Goal: Information Seeking & Learning: Check status

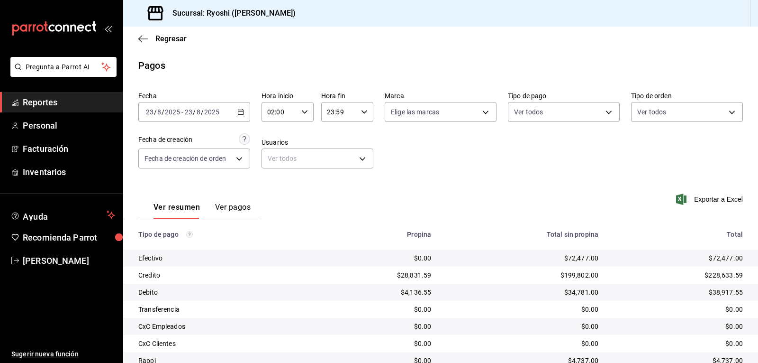
scroll to position [73, 0]
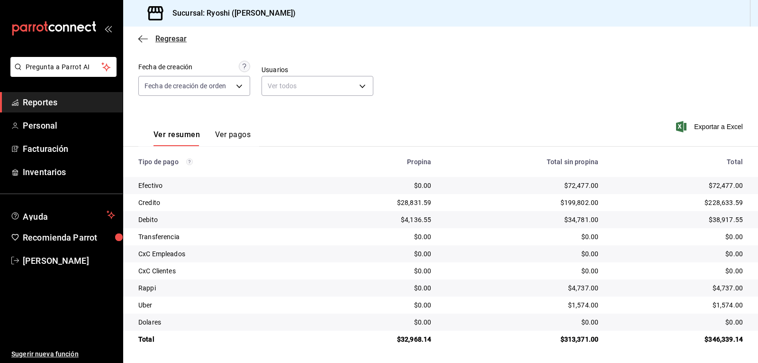
click at [139, 36] on icon "button" at bounding box center [142, 39] width 9 height 9
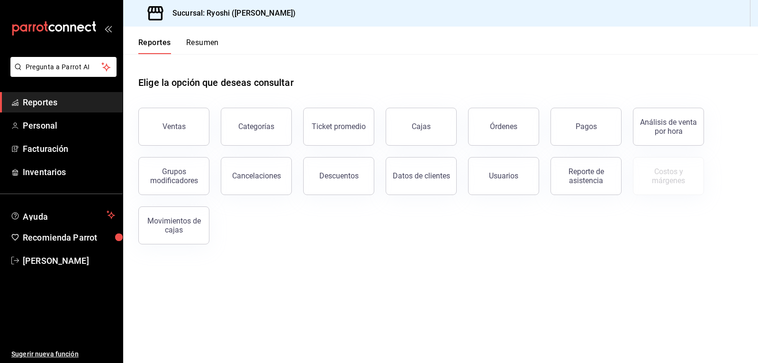
click at [142, 41] on button "Reportes" at bounding box center [154, 46] width 33 height 16
click at [142, 38] on button "Reportes" at bounding box center [154, 46] width 33 height 16
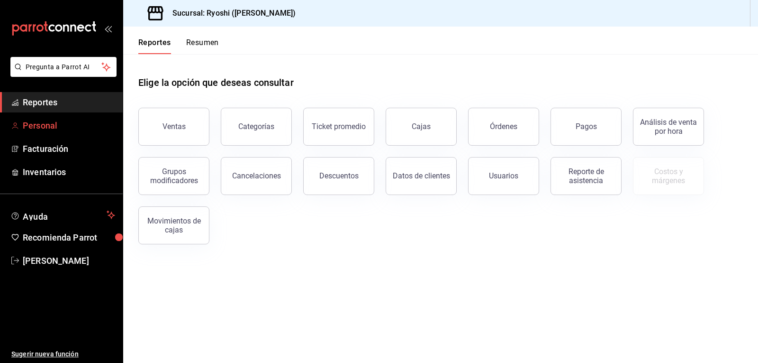
click at [57, 125] on span "Personal" at bounding box center [69, 125] width 92 height 13
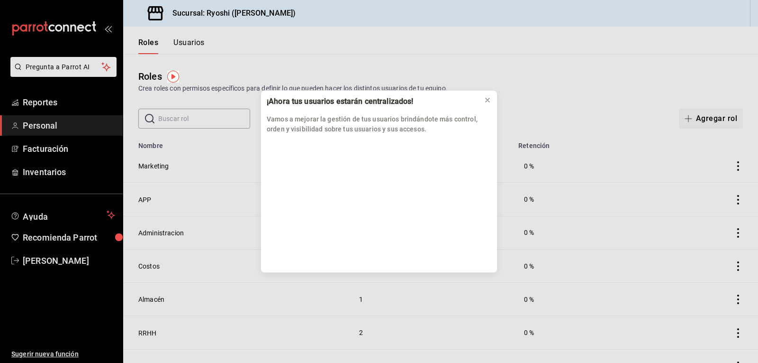
click at [65, 100] on div "¡Ahora tus usuarios estarán centralizados! Vamos a mejorar la gestión de tus us…" at bounding box center [379, 181] width 758 height 363
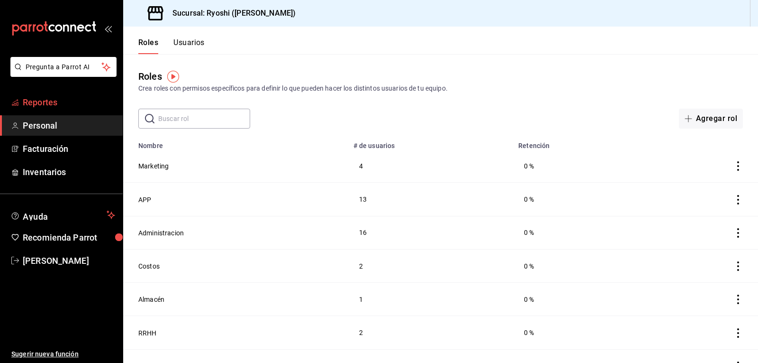
click at [60, 103] on span "Reportes" at bounding box center [69, 102] width 92 height 13
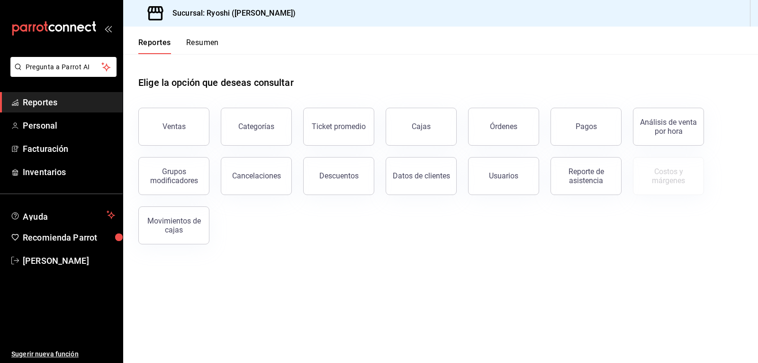
click at [203, 44] on button "Resumen" at bounding box center [202, 46] width 33 height 16
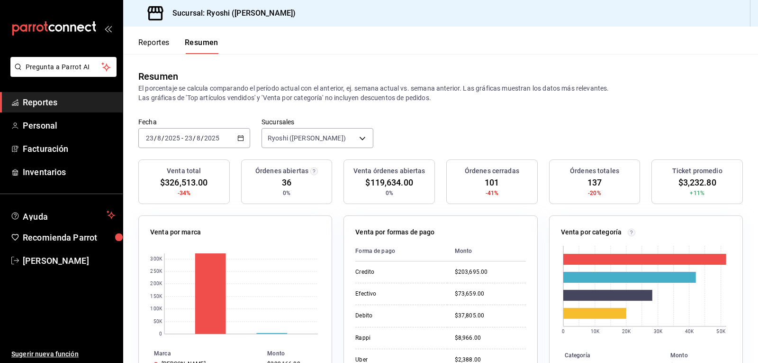
click at [150, 42] on button "Reportes" at bounding box center [153, 46] width 31 height 16
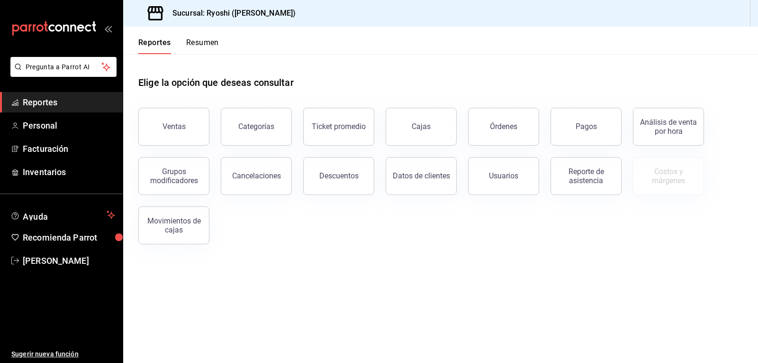
click at [204, 39] on button "Resumen" at bounding box center [202, 46] width 33 height 16
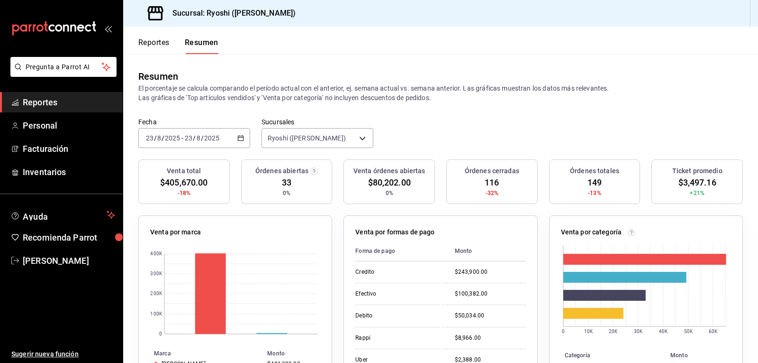
click at [157, 41] on button "Reportes" at bounding box center [153, 46] width 31 height 16
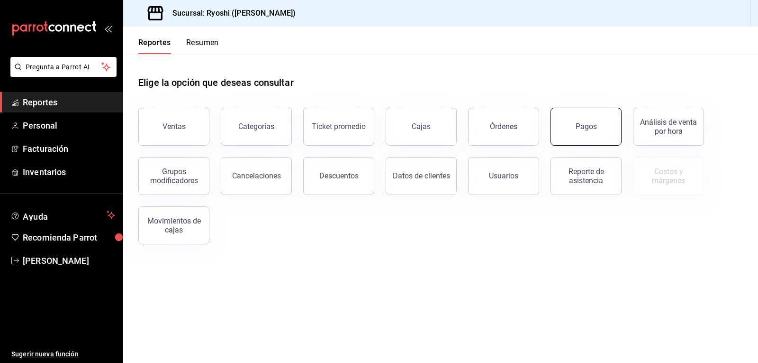
click at [577, 120] on button "Pagos" at bounding box center [586, 127] width 71 height 38
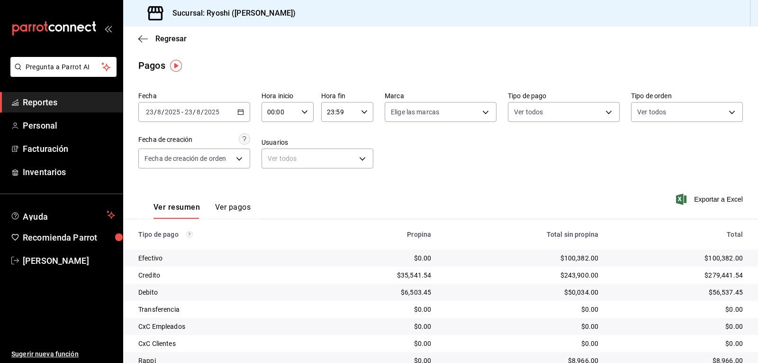
click at [303, 110] on icon "button" at bounding box center [304, 112] width 7 height 7
click at [271, 184] on span "02" at bounding box center [273, 182] width 11 height 8
type input "02:00"
click at [535, 165] on div at bounding box center [379, 181] width 758 height 363
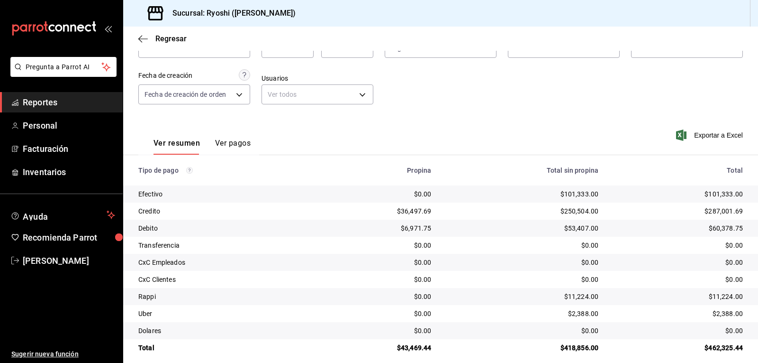
scroll to position [73, 0]
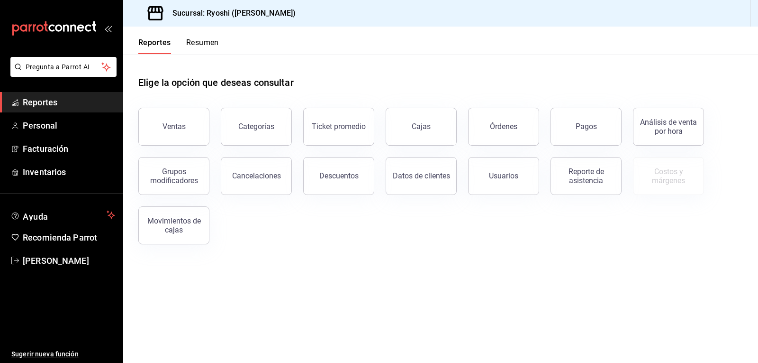
click at [597, 124] on button "Pagos" at bounding box center [586, 127] width 71 height 38
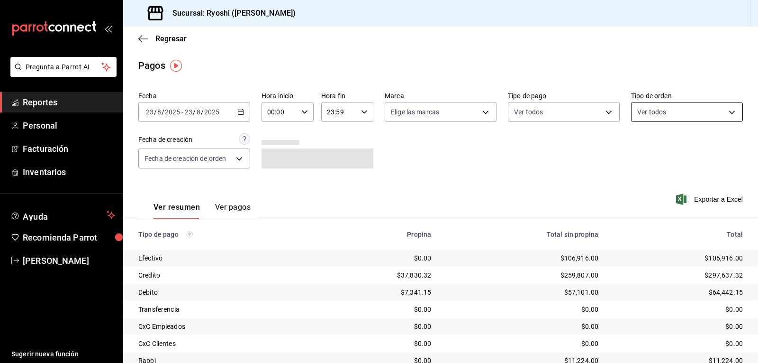
click at [721, 110] on body "Pregunta a Parrot AI Reportes Personal Facturación Inventarios Ayuda Recomienda…" at bounding box center [379, 181] width 758 height 363
click at [603, 107] on div at bounding box center [379, 181] width 758 height 363
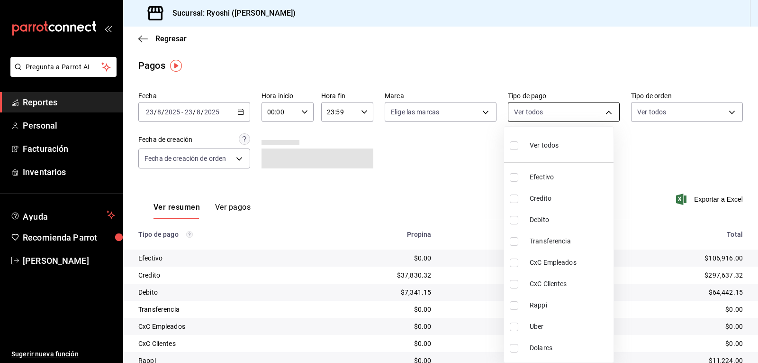
click at [603, 111] on body "Pregunta a Parrot AI Reportes Personal Facturación Inventarios Ayuda Recomienda…" at bounding box center [379, 181] width 758 height 363
click at [525, 199] on li "Credito" at bounding box center [558, 198] width 109 height 21
type input "9b0685d2-7f5d-4ede-a6b4-58a2ffcbf3cd"
checkbox input "true"
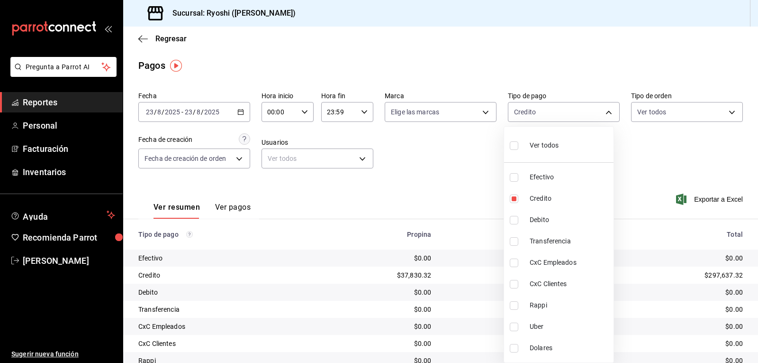
click at [519, 218] on label at bounding box center [516, 220] width 12 height 9
click at [518, 218] on input "checkbox" at bounding box center [514, 220] width 9 height 9
checkbox input "false"
type input "9b0685d2-7f5d-4ede-a6b4-58a2ffcbf3cd"
click at [299, 109] on div at bounding box center [379, 181] width 758 height 363
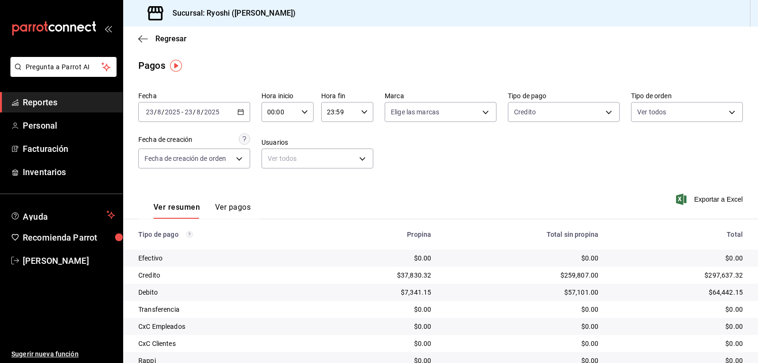
click at [302, 113] on \(Stroke\) "button" at bounding box center [305, 111] width 6 height 3
click at [273, 183] on span "02" at bounding box center [273, 182] width 11 height 8
click at [518, 163] on div at bounding box center [379, 181] width 758 height 363
click at [238, 110] on \(Stroke\) "button" at bounding box center [241, 111] width 6 height 5
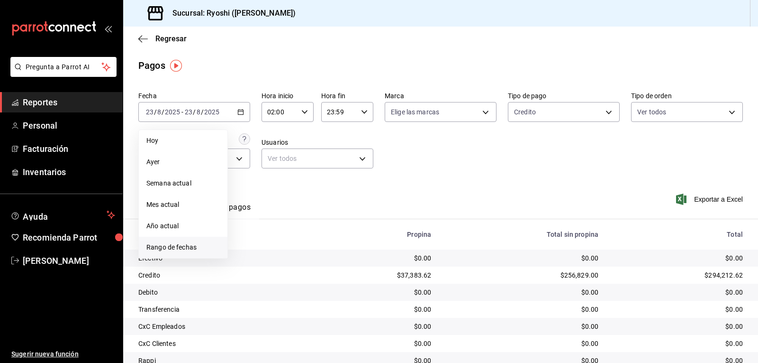
click at [175, 245] on span "Rango de fechas" at bounding box center [182, 247] width 73 height 10
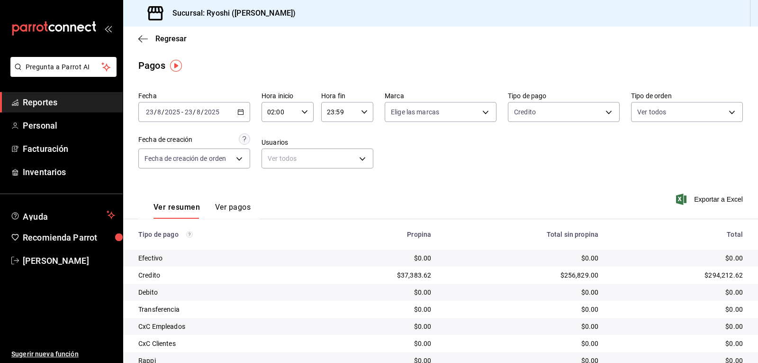
click at [451, 204] on div "Ver resumen Ver pagos Exportar a Excel" at bounding box center [440, 205] width 635 height 50
click at [301, 109] on icon "button" at bounding box center [304, 112] width 7 height 7
click at [270, 180] on span "04" at bounding box center [273, 182] width 11 height 8
type input "04:00"
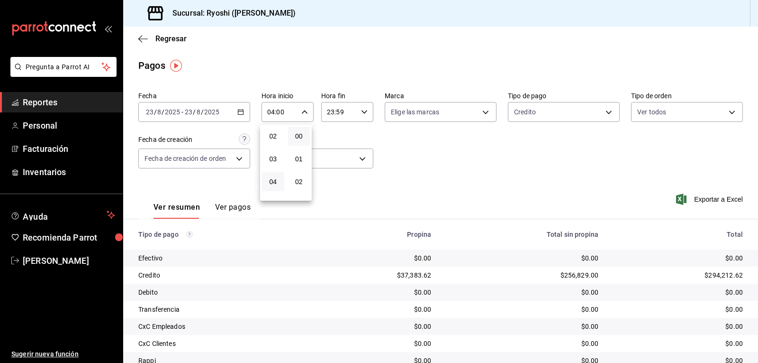
click at [603, 112] on div at bounding box center [379, 181] width 758 height 363
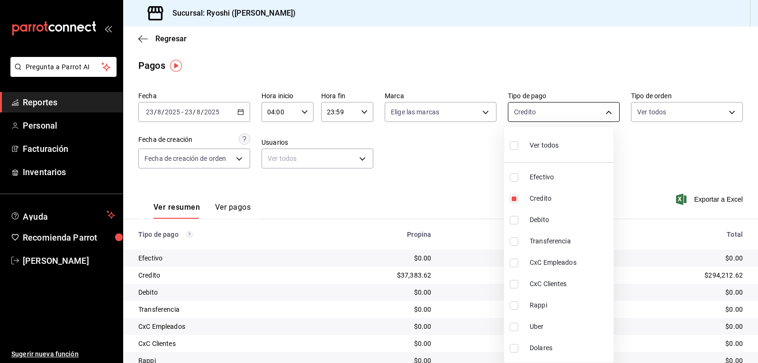
click at [602, 112] on body "Pregunta a Parrot AI Reportes Personal Facturación Inventarios Ayuda Recomienda…" at bounding box center [379, 181] width 758 height 363
click at [507, 220] on li "Debito" at bounding box center [558, 219] width 109 height 21
type input "9b0685d2-7f5d-4ede-a6b4-58a2ffcbf3cd,4fc1f123-1106-4d46-a6dc-4994d0550367"
checkbox input "true"
click at [655, 149] on div at bounding box center [379, 181] width 758 height 363
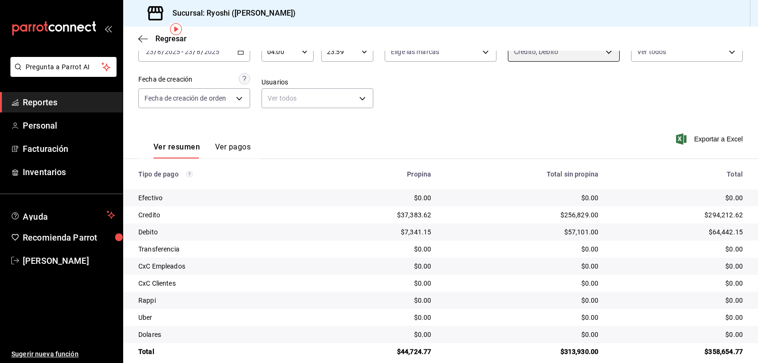
scroll to position [73, 0]
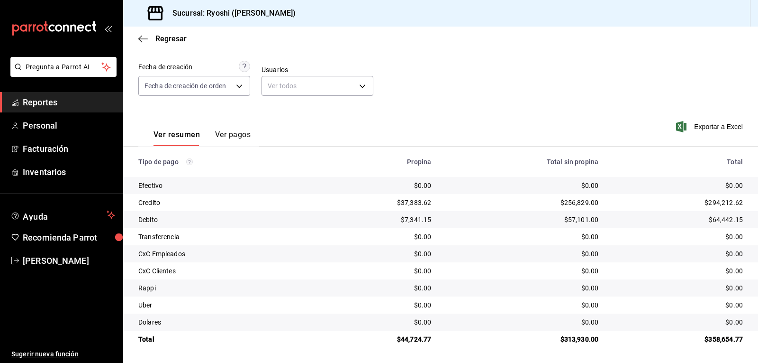
click at [631, 77] on div "Fecha 2025-08-23 23 / 8 / 2025 - 2025-08-23 23 / 8 / 2025 Hora inicio 04:00 Hor…" at bounding box center [440, 61] width 605 height 92
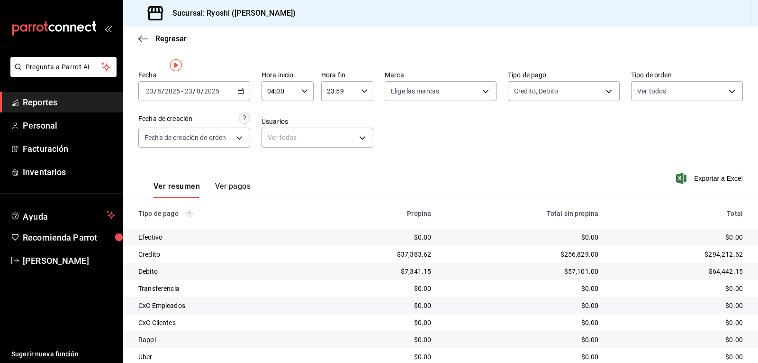
scroll to position [0, 0]
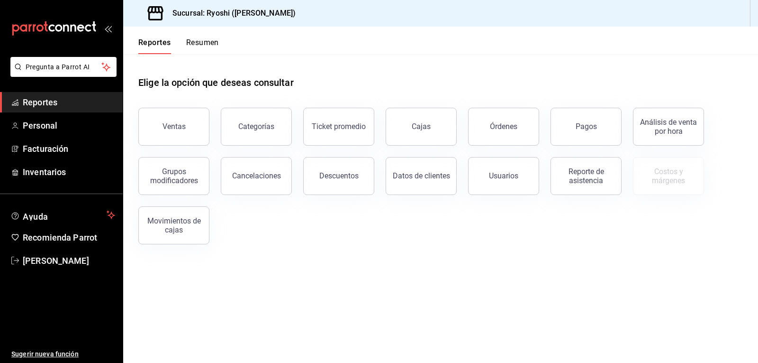
click at [596, 117] on button "Pagos" at bounding box center [586, 127] width 71 height 38
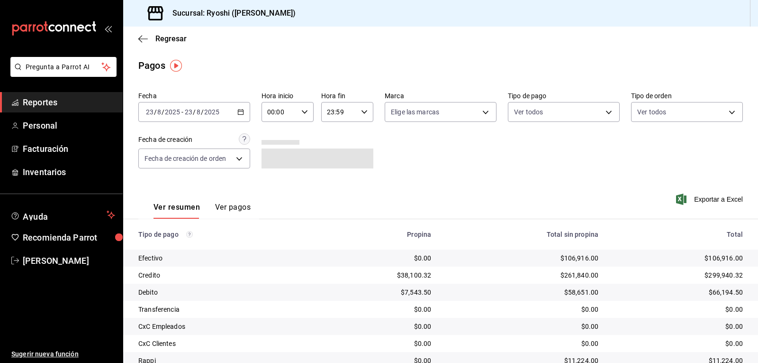
click at [302, 108] on div "00:00 Hora inicio" at bounding box center [288, 112] width 52 height 20
click at [273, 176] on button "02" at bounding box center [273, 181] width 22 height 19
type input "02:00"
click at [599, 111] on div at bounding box center [379, 181] width 758 height 363
click at [602, 107] on body "Pregunta a Parrot AI Reportes Personal Facturación Inventarios Ayuda Recomienda…" at bounding box center [379, 181] width 758 height 363
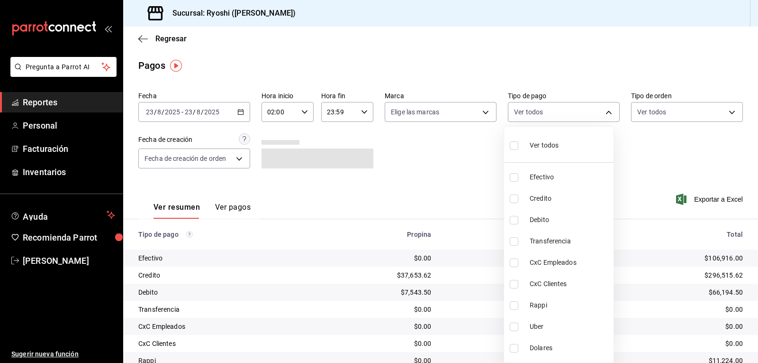
click at [552, 197] on span "Credito" at bounding box center [570, 198] width 80 height 10
type input "9b0685d2-7f5d-4ede-a6b4-58a2ffcbf3cd"
checkbox input "true"
click at [515, 219] on input "checkbox" at bounding box center [514, 220] width 9 height 9
checkbox input "true"
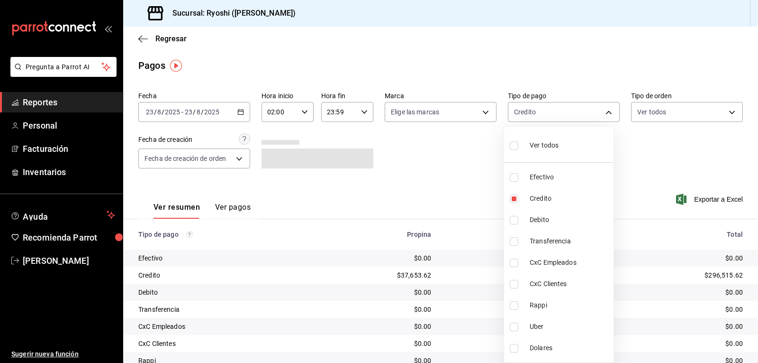
type input "9b0685d2-7f5d-4ede-a6b4-58a2ffcbf3cd,4fc1f123-1106-4d46-a6dc-4994d0550367"
click at [648, 148] on div at bounding box center [379, 181] width 758 height 363
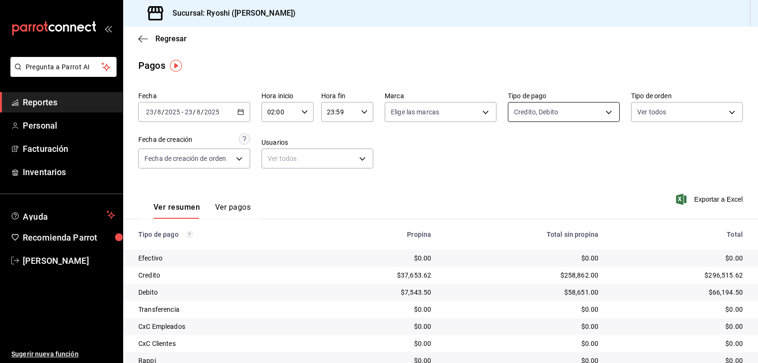
click at [604, 113] on body "Pregunta a Parrot AI Reportes Personal Facturación Inventarios Ayuda Recomienda…" at bounding box center [379, 181] width 758 height 363
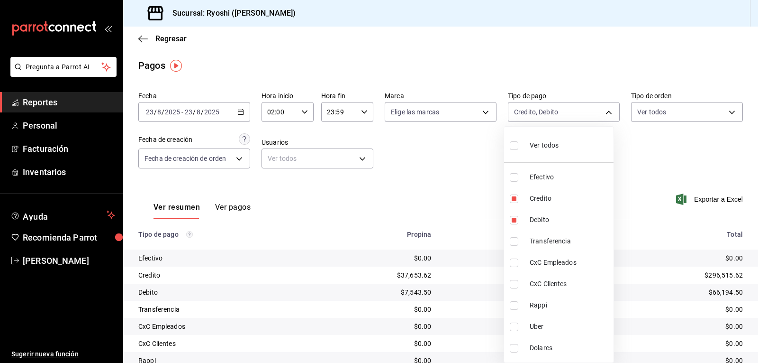
click at [513, 146] on input "checkbox" at bounding box center [514, 145] width 9 height 9
checkbox input "true"
type input "789b4605-08e0-4dfe-9865-94468e2c17aa,9b0685d2-7f5d-4ede-a6b4-58a2ffcbf3cd,4fc1f…"
checkbox input "true"
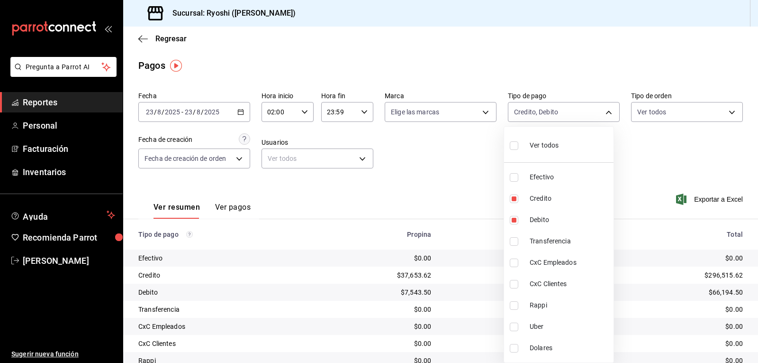
checkbox input "true"
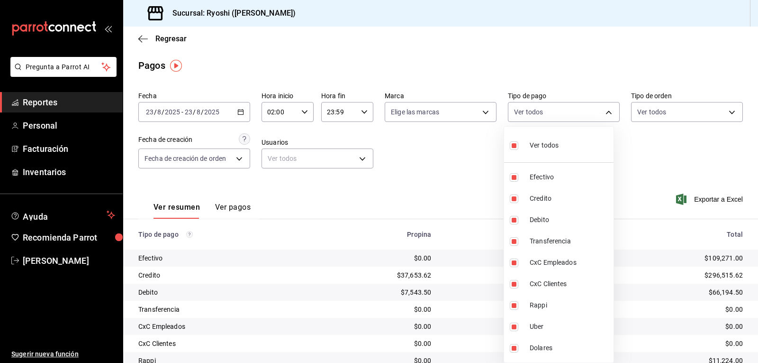
click at [457, 162] on div at bounding box center [379, 181] width 758 height 363
click at [601, 108] on body "Pregunta a Parrot AI Reportes Personal Facturación Inventarios Ayuda Recomienda…" at bounding box center [379, 181] width 758 height 363
click at [513, 145] on input "checkbox" at bounding box center [514, 145] width 9 height 9
checkbox input "false"
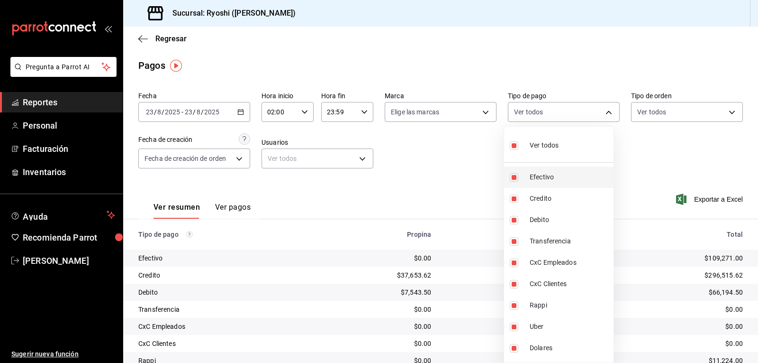
checkbox input "false"
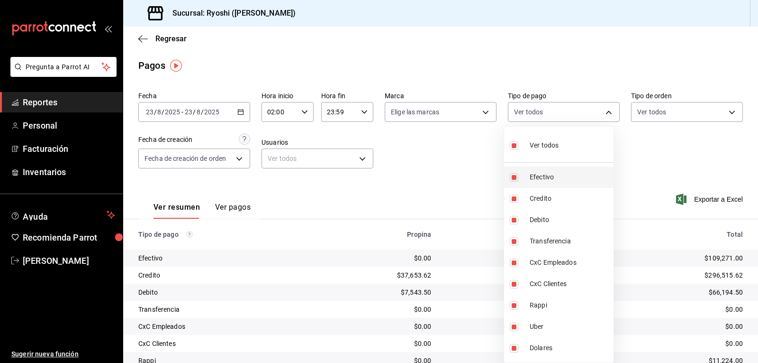
checkbox input "false"
click at [513, 200] on input "checkbox" at bounding box center [514, 198] width 9 height 9
checkbox input "true"
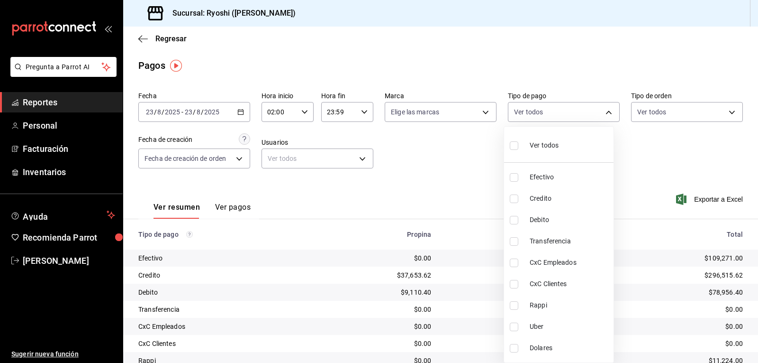
type input "9b0685d2-7f5d-4ede-a6b4-58a2ffcbf3cd"
click at [515, 219] on input "checkbox" at bounding box center [514, 220] width 9 height 9
checkbox input "true"
type input "9b0685d2-7f5d-4ede-a6b4-58a2ffcbf3cd,4fc1f123-1106-4d46-a6dc-4994d0550367"
click at [452, 187] on div at bounding box center [379, 181] width 758 height 363
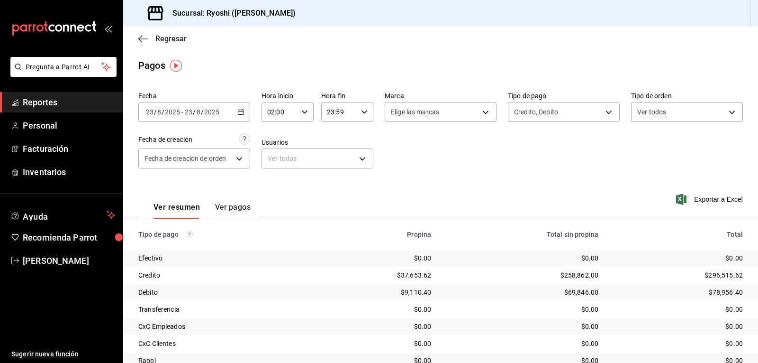
click at [142, 42] on icon "button" at bounding box center [142, 39] width 9 height 9
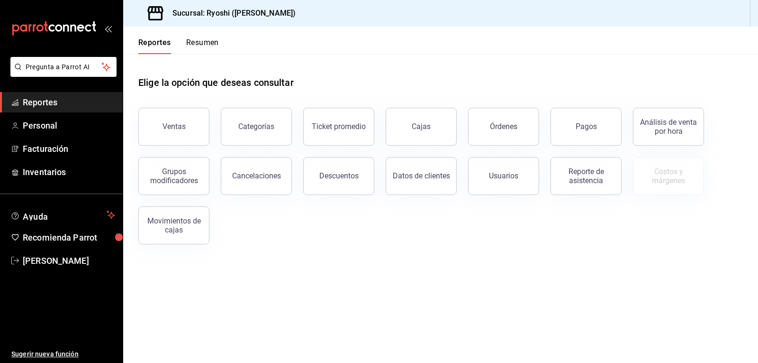
click at [208, 43] on button "Resumen" at bounding box center [202, 46] width 33 height 16
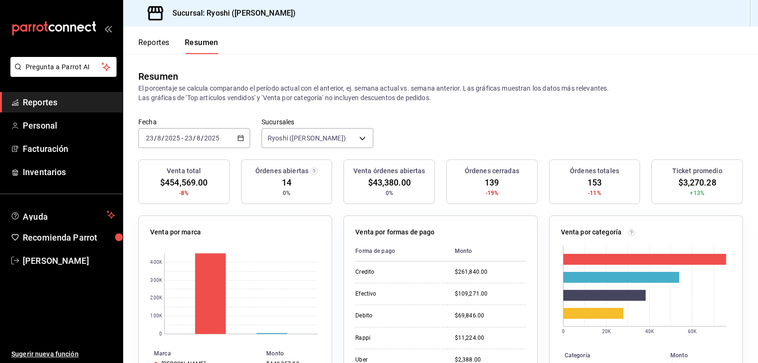
click at [155, 43] on button "Reportes" at bounding box center [153, 46] width 31 height 16
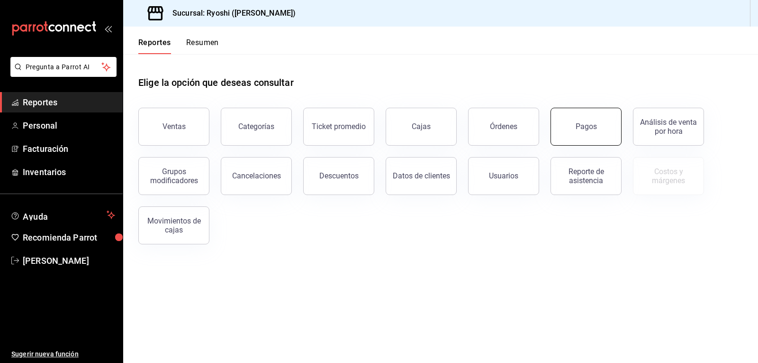
click at [589, 128] on div "Pagos" at bounding box center [586, 126] width 21 height 9
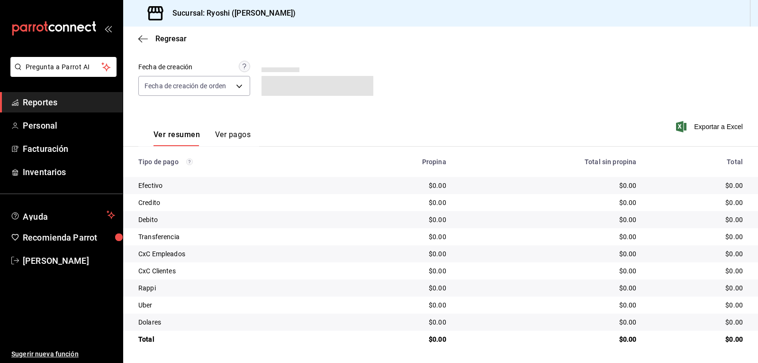
scroll to position [26, 0]
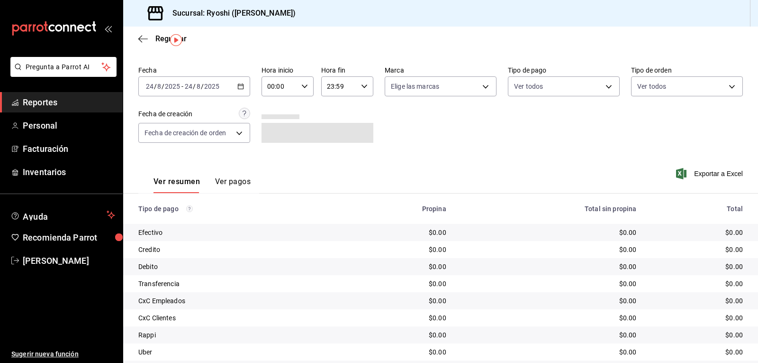
click at [238, 85] on icon "button" at bounding box center [240, 86] width 7 height 7
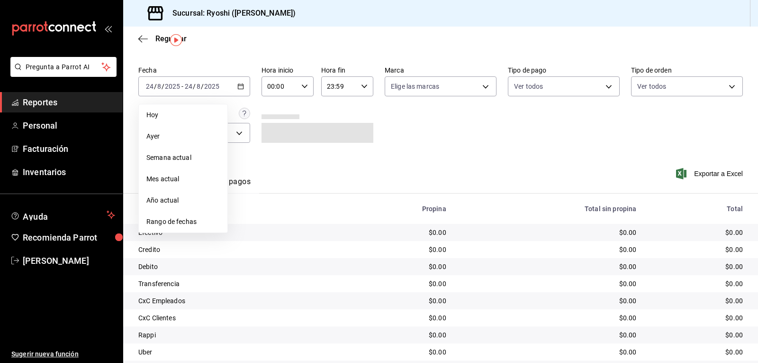
click at [173, 220] on span "Rango de fechas" at bounding box center [182, 222] width 73 height 10
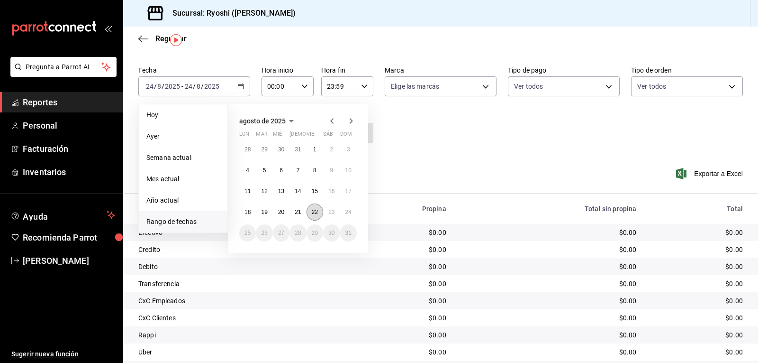
click at [317, 214] on abbr "22" at bounding box center [315, 212] width 6 height 7
click at [328, 215] on button "23" at bounding box center [331, 211] width 17 height 17
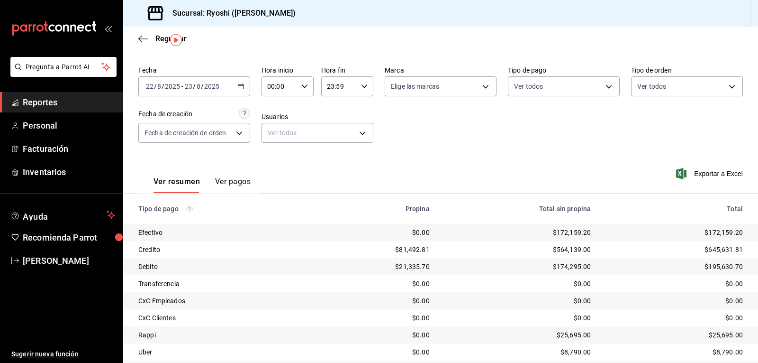
click at [237, 88] on icon "button" at bounding box center [240, 86] width 7 height 7
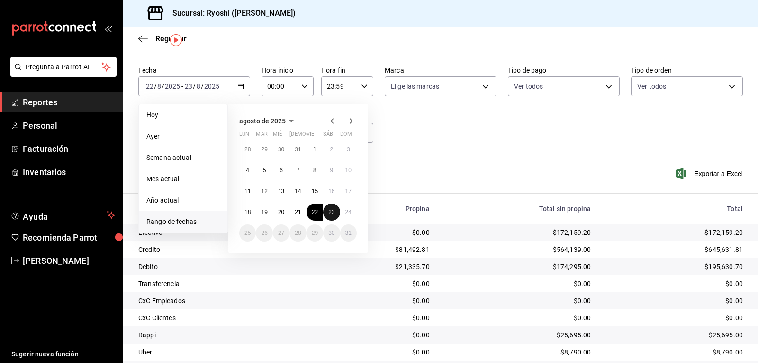
click at [332, 212] on abbr "23" at bounding box center [331, 212] width 6 height 7
click at [348, 213] on abbr "24" at bounding box center [348, 212] width 6 height 7
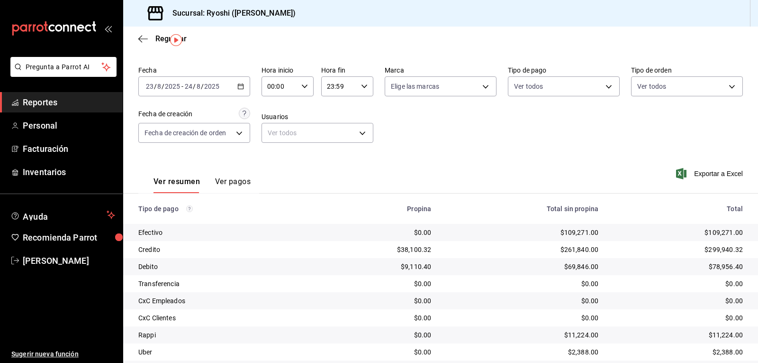
click at [484, 151] on div "Fecha [DATE] [DATE] - [DATE] [DATE] Hora inicio 00:00 Hora inicio Hora fin 23:5…" at bounding box center [440, 108] width 605 height 92
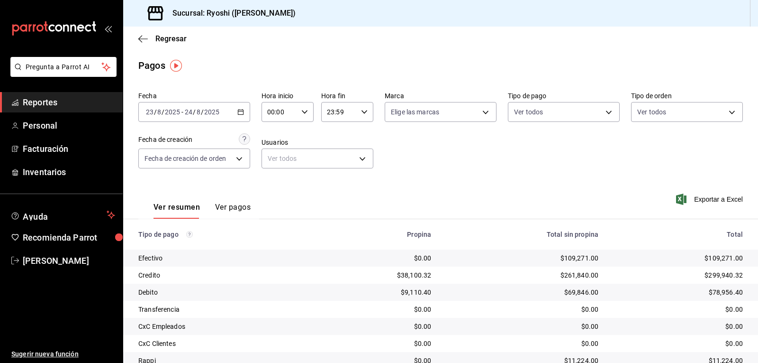
click at [304, 111] on \(Stroke\) "button" at bounding box center [305, 111] width 6 height 3
click at [273, 183] on span "02" at bounding box center [273, 182] width 11 height 8
type input "02:00"
click at [602, 109] on div at bounding box center [379, 181] width 758 height 363
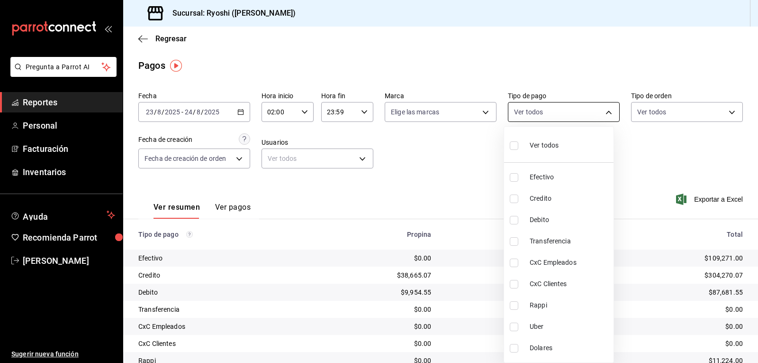
click at [603, 114] on body "Pregunta a Parrot AI Reportes Personal Facturación Inventarios Ayuda Recomienda…" at bounding box center [379, 181] width 758 height 363
click at [516, 197] on input "checkbox" at bounding box center [514, 198] width 9 height 9
checkbox input "true"
type input "9b0685d2-7f5d-4ede-a6b4-58a2ffcbf3cd"
click at [513, 221] on input "checkbox" at bounding box center [514, 220] width 9 height 9
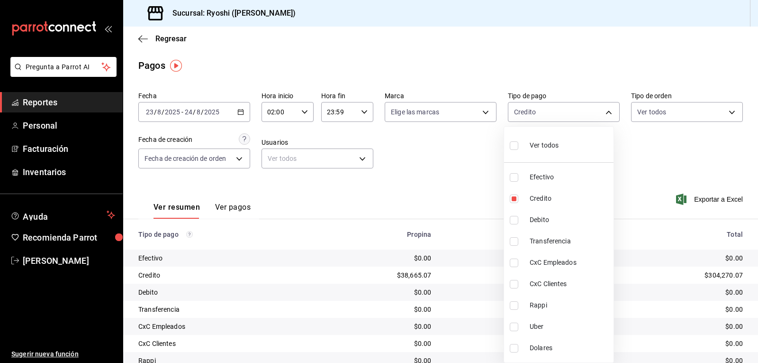
checkbox input "true"
type input "9b0685d2-7f5d-4ede-a6b4-58a2ffcbf3cd,4fc1f123-1106-4d46-a6dc-4994d0550367"
click at [470, 192] on div at bounding box center [379, 181] width 758 height 363
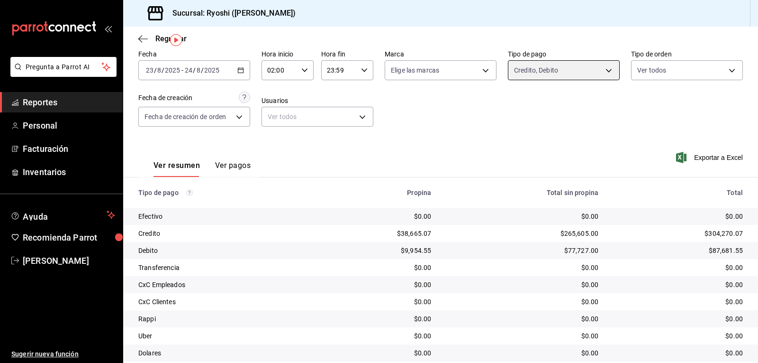
scroll to position [26, 0]
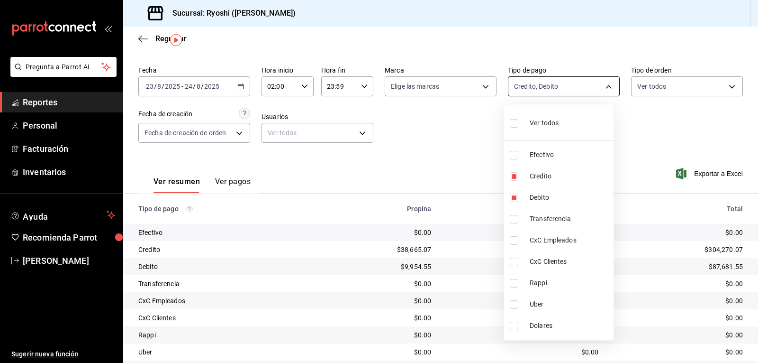
click at [604, 89] on body "Pregunta a Parrot AI Reportes Personal Facturación Inventarios Ayuda Recomienda…" at bounding box center [379, 181] width 758 height 363
drag, startPoint x: 421, startPoint y: 126, endPoint x: 358, endPoint y: 112, distance: 64.6
click at [420, 126] on div at bounding box center [379, 181] width 758 height 363
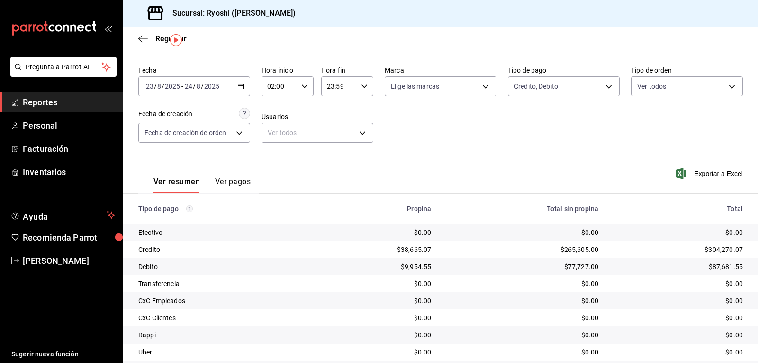
click at [306, 86] on icon "button" at bounding box center [304, 86] width 7 height 7
click at [276, 134] on span "03" at bounding box center [273, 133] width 11 height 8
click at [423, 127] on div at bounding box center [379, 181] width 758 height 363
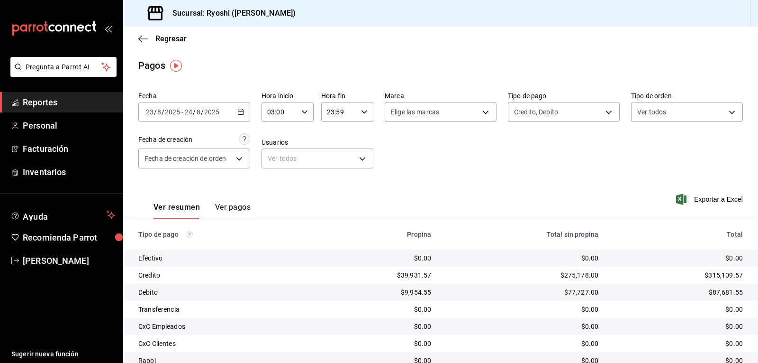
click at [302, 115] on icon "button" at bounding box center [304, 112] width 7 height 7
click at [271, 159] on span "04" at bounding box center [273, 159] width 11 height 8
type input "04:00"
click at [420, 154] on div at bounding box center [379, 181] width 758 height 363
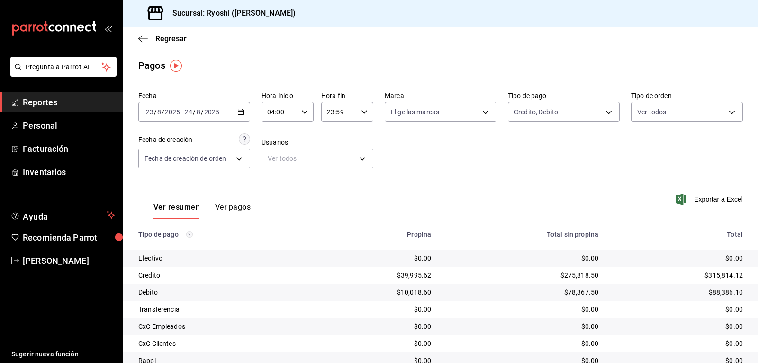
click at [303, 111] on icon "button" at bounding box center [304, 112] width 7 height 7
click at [272, 136] on span "04" at bounding box center [273, 136] width 11 height 8
click at [473, 143] on div at bounding box center [379, 181] width 758 height 363
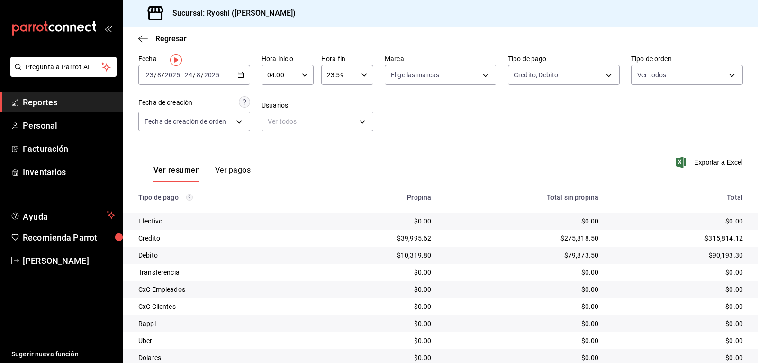
scroll to position [0, 0]
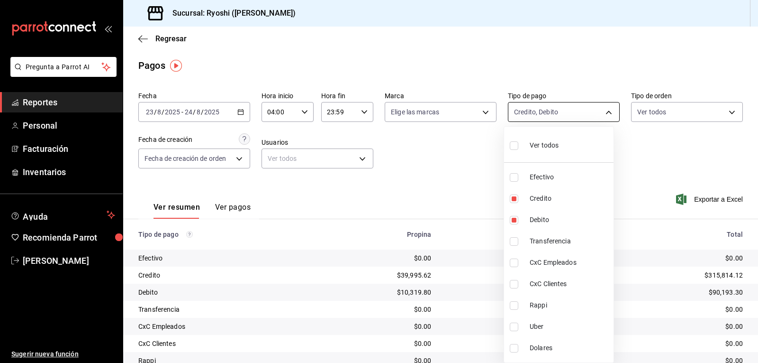
click at [603, 111] on body "Pregunta a Parrot AI Reportes Personal Facturación Inventarios Ayuda Recomienda…" at bounding box center [379, 181] width 758 height 363
click at [511, 145] on input "checkbox" at bounding box center [514, 145] width 9 height 9
checkbox input "true"
type input "789b4605-08e0-4dfe-9865-94468e2c17aa,9b0685d2-7f5d-4ede-a6b4-58a2ffcbf3cd,4fc1f…"
checkbox input "true"
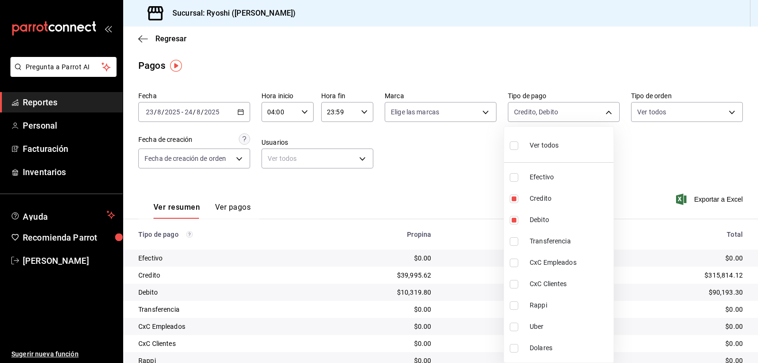
checkbox input "true"
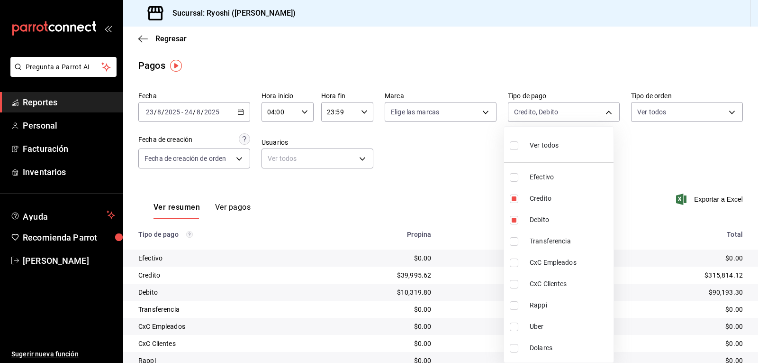
checkbox input "true"
click at [474, 149] on div at bounding box center [379, 181] width 758 height 363
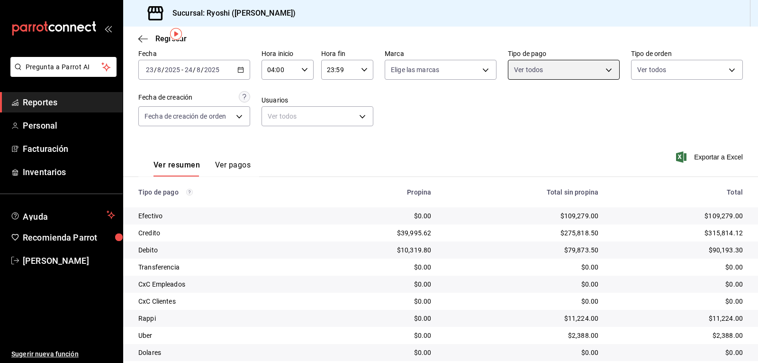
scroll to position [73, 0]
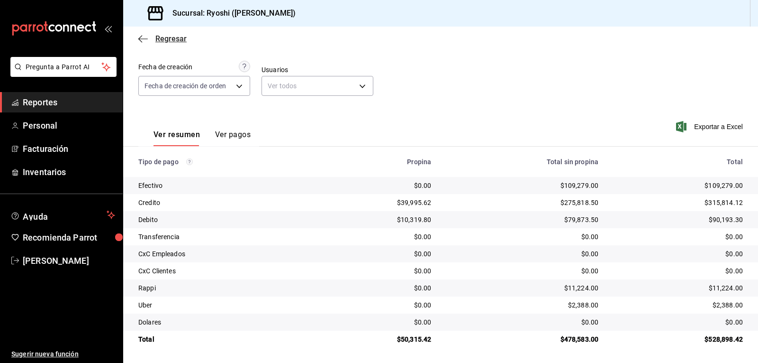
click at [142, 36] on icon "button" at bounding box center [142, 39] width 9 height 9
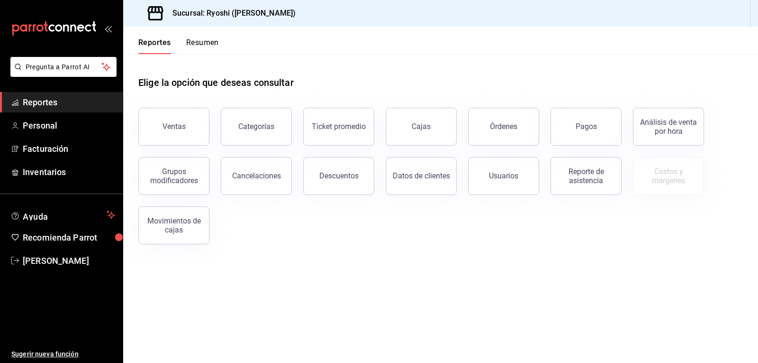
click at [211, 42] on button "Resumen" at bounding box center [202, 46] width 33 height 16
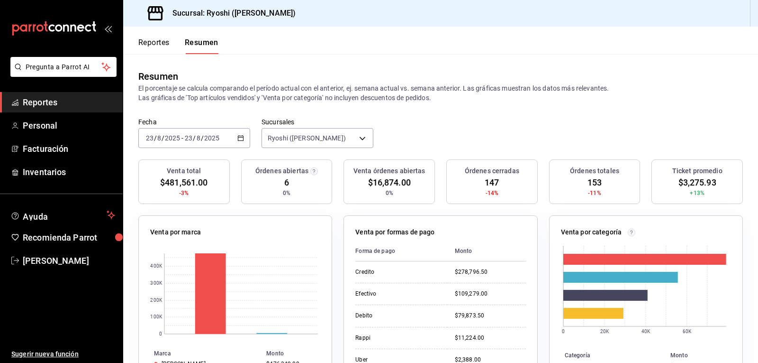
click at [157, 40] on button "Reportes" at bounding box center [153, 46] width 31 height 16
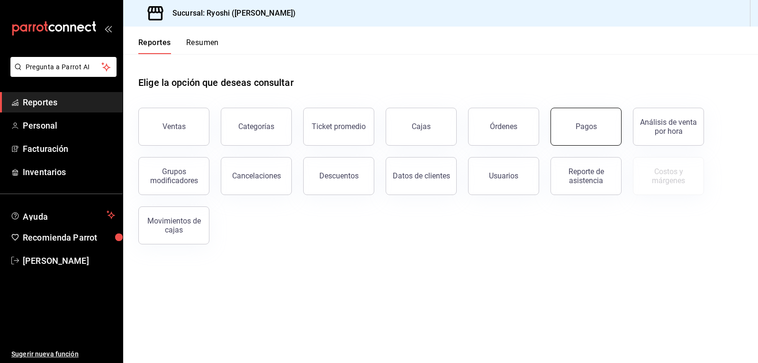
click at [588, 134] on button "Pagos" at bounding box center [586, 127] width 71 height 38
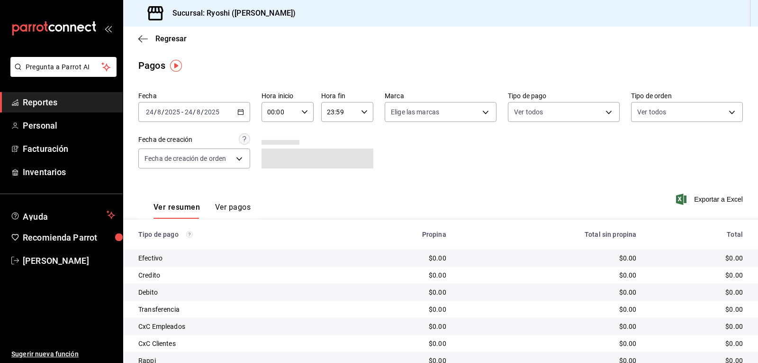
click at [240, 111] on icon "button" at bounding box center [240, 112] width 7 height 7
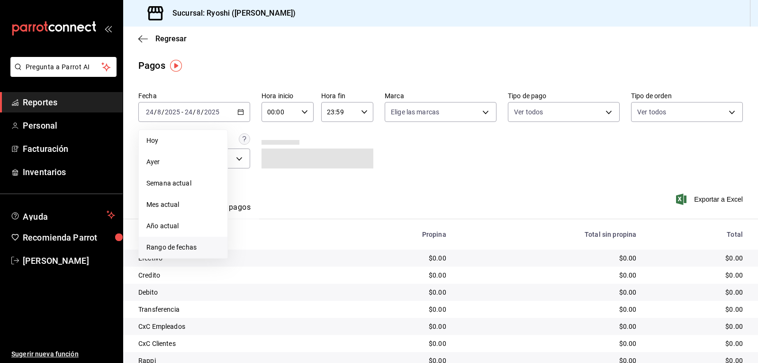
click at [180, 245] on span "Rango de fechas" at bounding box center [182, 247] width 73 height 10
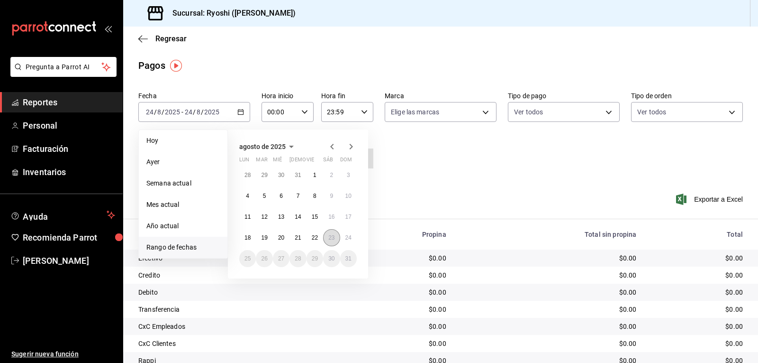
drag, startPoint x: 327, startPoint y: 237, endPoint x: 341, endPoint y: 236, distance: 13.8
click at [328, 237] on button "23" at bounding box center [331, 237] width 17 height 17
click at [346, 236] on abbr "24" at bounding box center [348, 237] width 6 height 7
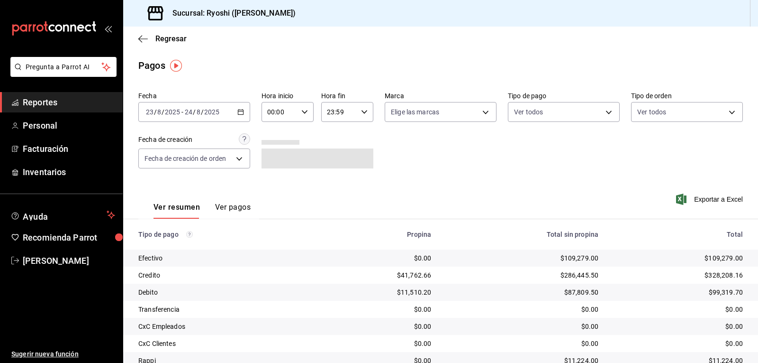
click at [303, 110] on icon "button" at bounding box center [304, 112] width 7 height 7
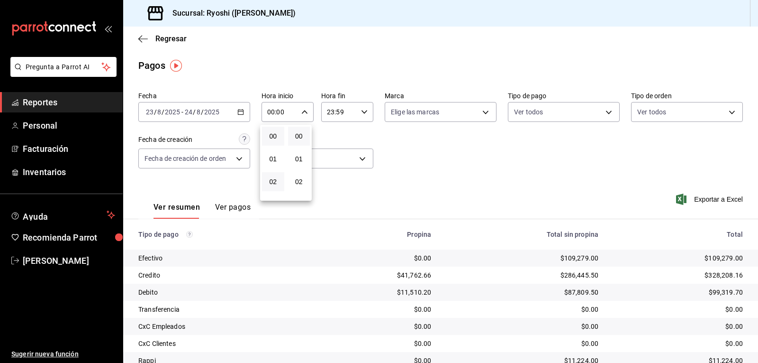
click at [273, 177] on button "02" at bounding box center [273, 181] width 22 height 19
type input "02:00"
click at [600, 111] on div at bounding box center [379, 181] width 758 height 363
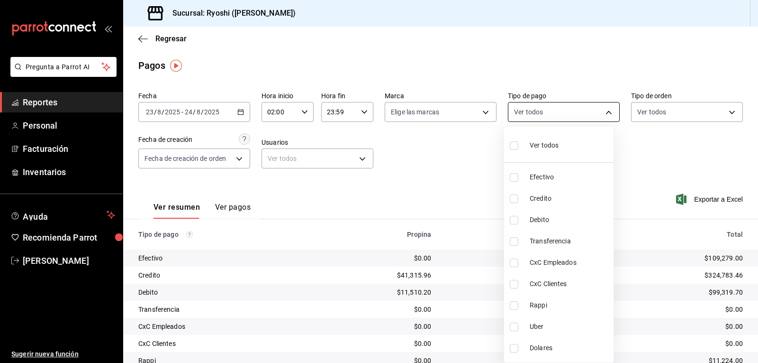
click at [597, 114] on body "Pregunta a Parrot AI Reportes Personal Facturación Inventarios Ayuda Recomienda…" at bounding box center [379, 181] width 758 height 363
click at [513, 197] on input "checkbox" at bounding box center [514, 198] width 9 height 9
checkbox input "true"
type input "9b0685d2-7f5d-4ede-a6b4-58a2ffcbf3cd"
click at [515, 222] on input "checkbox" at bounding box center [514, 220] width 9 height 9
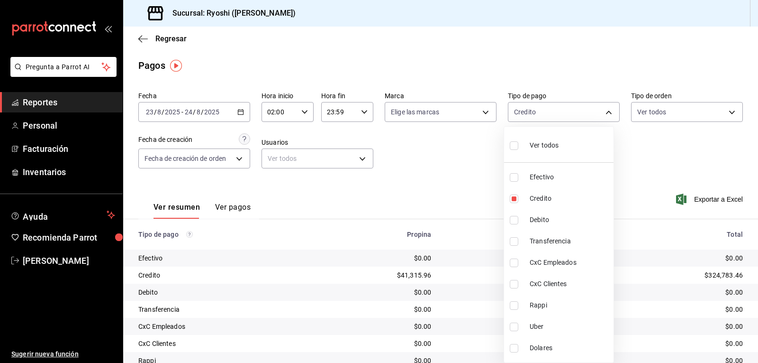
checkbox input "true"
type input "9b0685d2-7f5d-4ede-a6b4-58a2ffcbf3cd,4fc1f123-1106-4d46-a6dc-4994d0550367"
click at [466, 191] on div at bounding box center [379, 181] width 758 height 363
click at [605, 109] on body "Pregunta a Parrot AI Reportes Personal Facturación Inventarios Ayuda Recomienda…" at bounding box center [379, 181] width 758 height 363
click at [516, 146] on input "checkbox" at bounding box center [514, 145] width 9 height 9
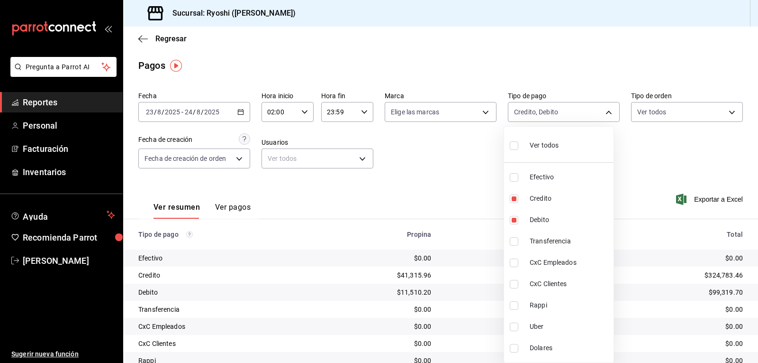
checkbox input "true"
type input "789b4605-08e0-4dfe-9865-94468e2c17aa,9b0685d2-7f5d-4ede-a6b4-58a2ffcbf3cd,4fc1f…"
checkbox input "true"
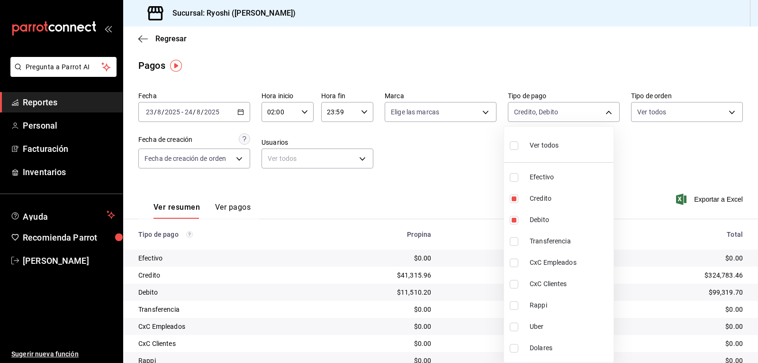
checkbox input "true"
click at [481, 156] on div at bounding box center [379, 181] width 758 height 363
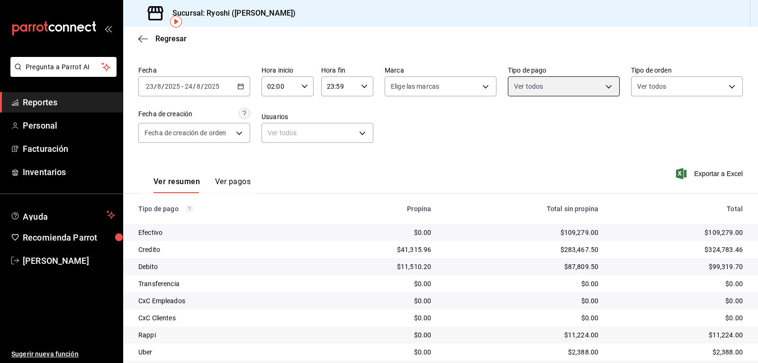
scroll to position [73, 0]
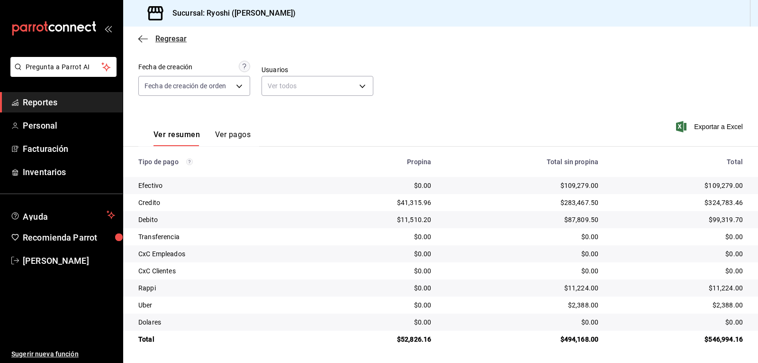
click at [140, 39] on icon "button" at bounding box center [142, 39] width 9 height 9
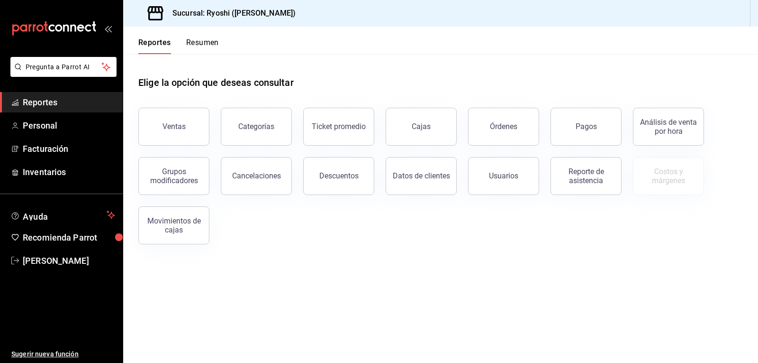
click at [209, 47] on button "Resumen" at bounding box center [202, 46] width 33 height 16
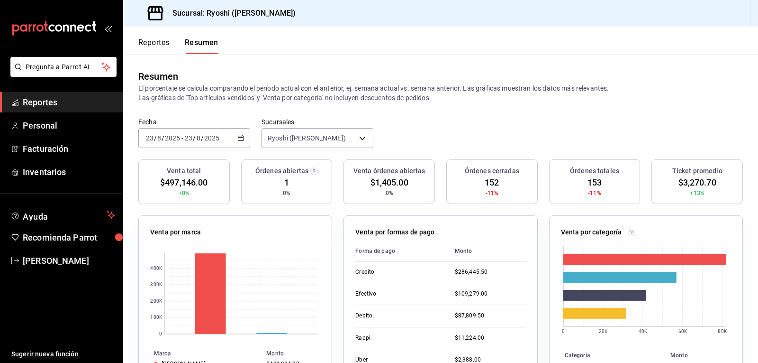
click at [154, 39] on button "Reportes" at bounding box center [153, 46] width 31 height 16
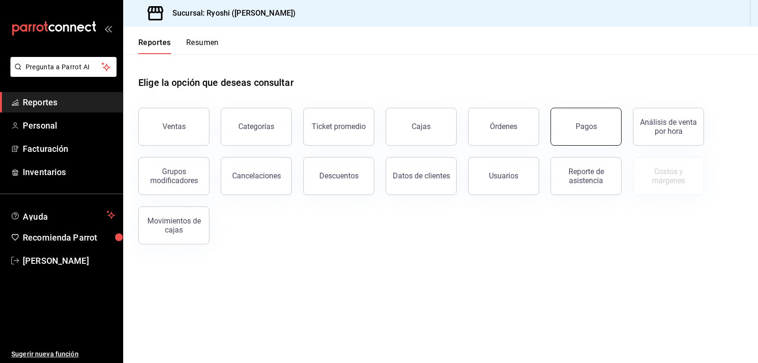
click at [560, 123] on button "Pagos" at bounding box center [586, 127] width 71 height 38
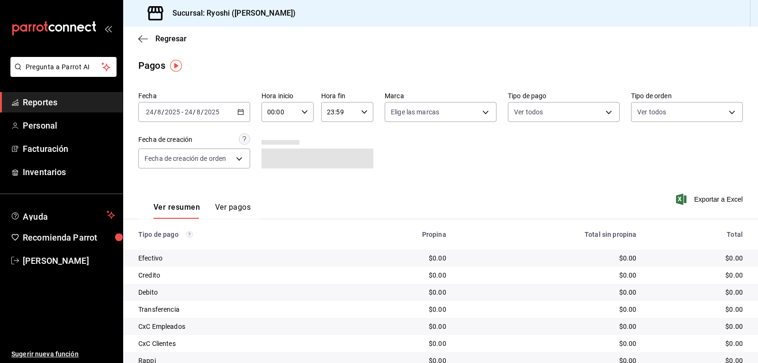
click at [249, 112] on div "Fecha [DATE] [DATE] - [DATE] [DATE] Hora inicio 00:00 Hora inicio Hora fin 23:5…" at bounding box center [440, 134] width 605 height 92
click at [242, 111] on \(Stroke\) "button" at bounding box center [240, 111] width 5 height 0
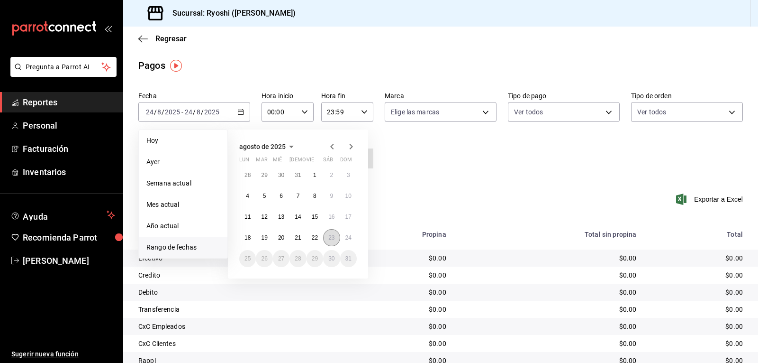
click at [329, 238] on abbr "23" at bounding box center [331, 237] width 6 height 7
click at [346, 240] on abbr "24" at bounding box center [348, 237] width 6 height 7
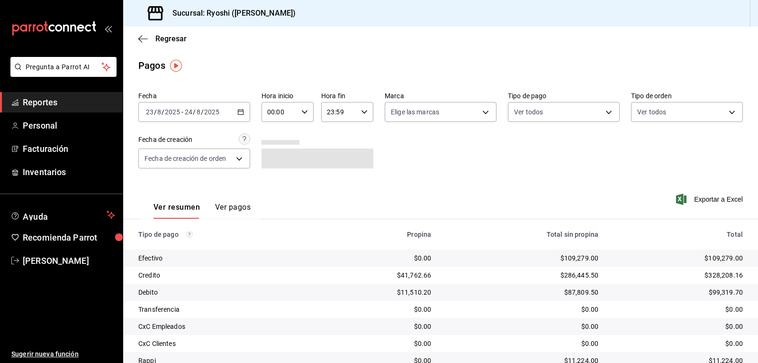
click at [304, 109] on icon "button" at bounding box center [304, 112] width 7 height 7
click at [279, 182] on button "02" at bounding box center [273, 181] width 22 height 19
type input "02:00"
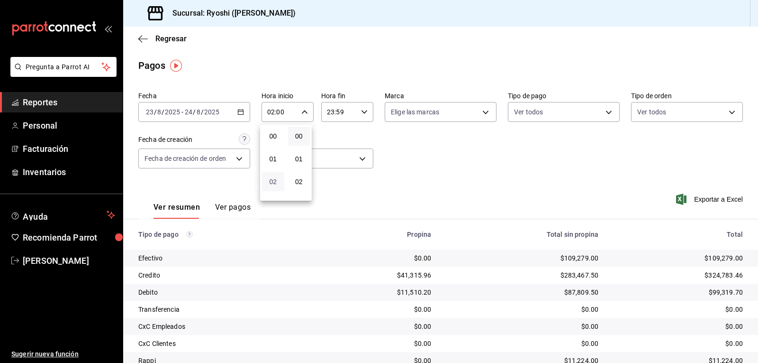
click at [270, 180] on span "02" at bounding box center [273, 182] width 11 height 8
click at [451, 155] on div at bounding box center [379, 181] width 758 height 363
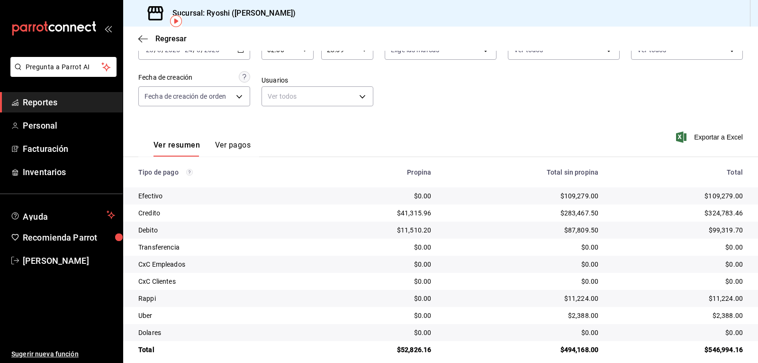
scroll to position [73, 0]
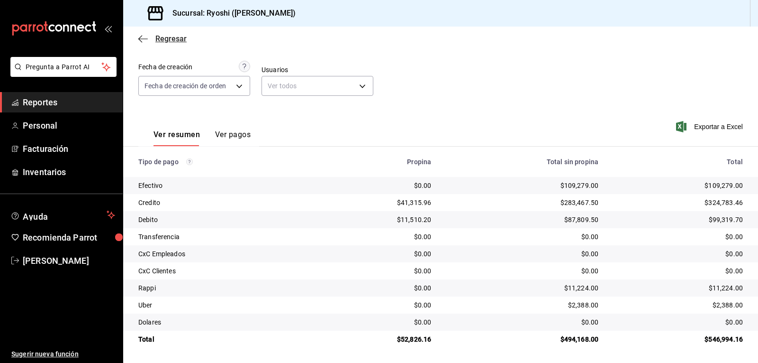
click at [141, 36] on icon "button" at bounding box center [140, 38] width 4 height 7
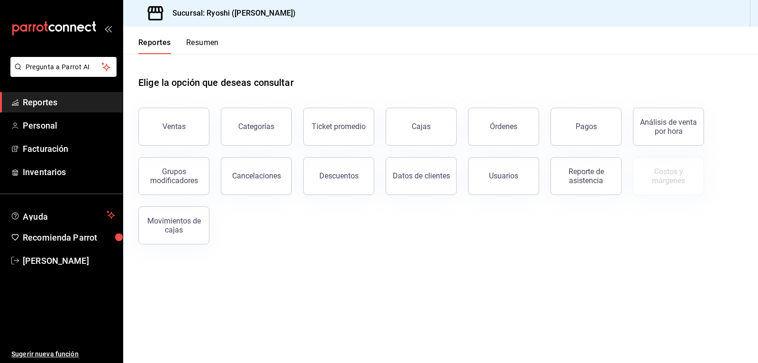
click at [203, 43] on button "Resumen" at bounding box center [202, 46] width 33 height 16
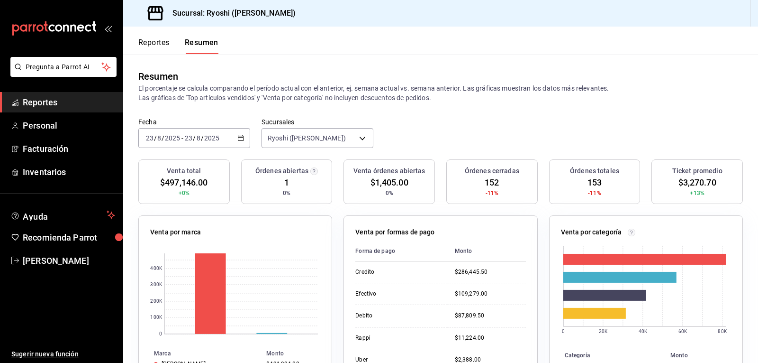
click at [238, 138] on icon "button" at bounding box center [240, 138] width 7 height 7
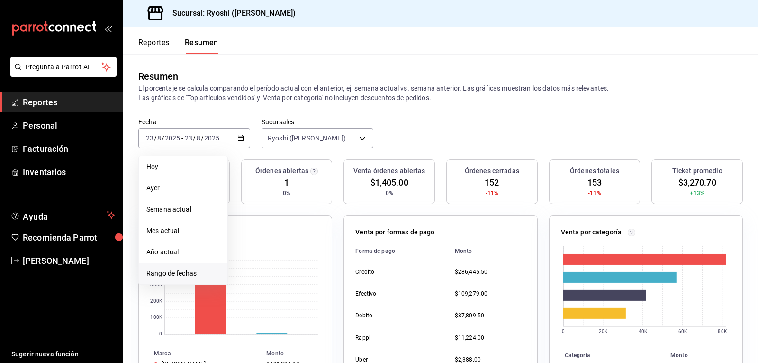
click at [171, 271] on span "Rango de fechas" at bounding box center [182, 273] width 73 height 10
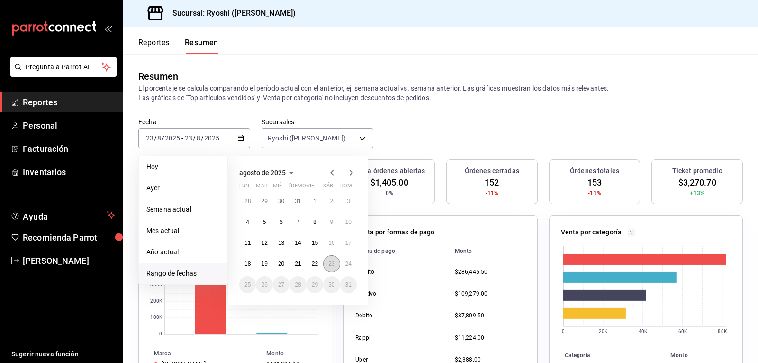
click at [331, 264] on abbr "23" at bounding box center [331, 263] width 6 height 7
click at [345, 264] on button "24" at bounding box center [348, 263] width 17 height 17
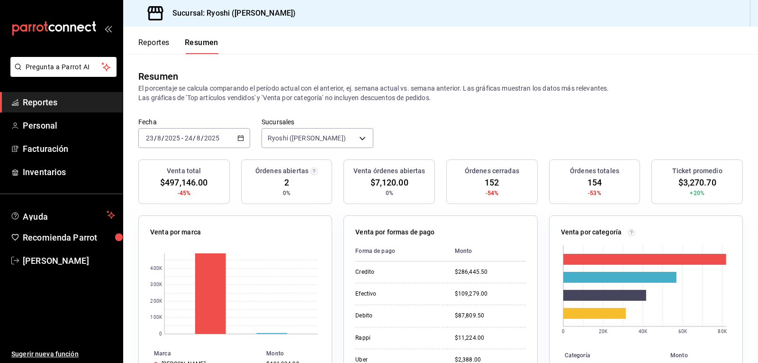
click at [239, 138] on icon "button" at bounding box center [240, 138] width 7 height 7
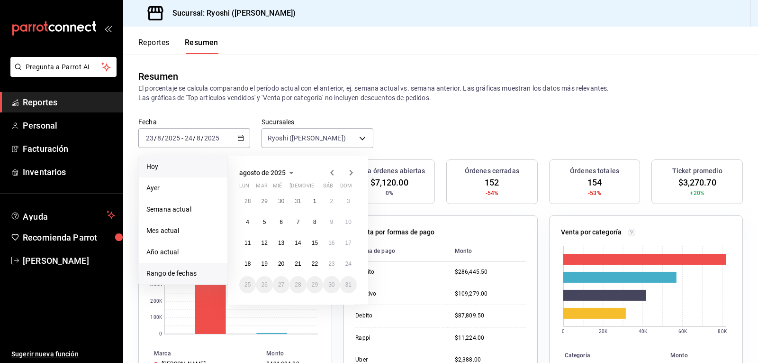
click at [161, 169] on span "Hoy" at bounding box center [182, 167] width 73 height 10
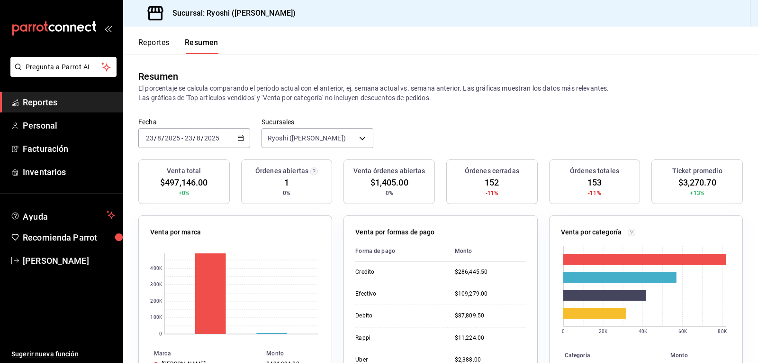
click at [240, 138] on icon "button" at bounding box center [240, 138] width 7 height 7
click at [239, 138] on icon "button" at bounding box center [240, 138] width 7 height 7
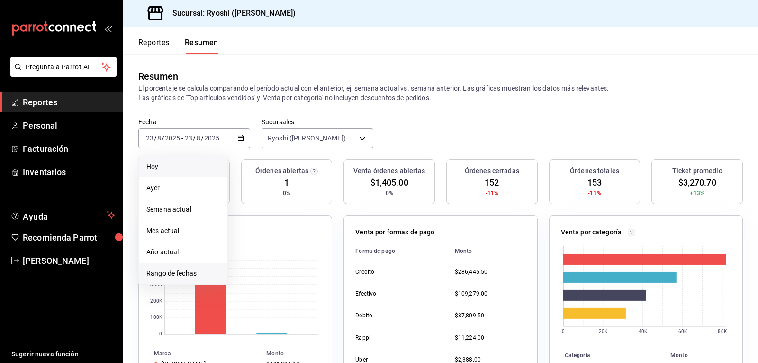
click at [179, 274] on span "Rango de fechas" at bounding box center [182, 273] width 73 height 10
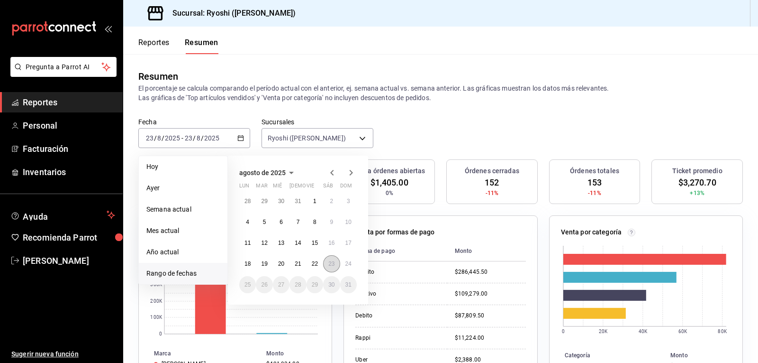
click at [332, 264] on abbr "23" at bounding box center [331, 263] width 6 height 7
click at [344, 264] on button "24" at bounding box center [348, 263] width 17 height 17
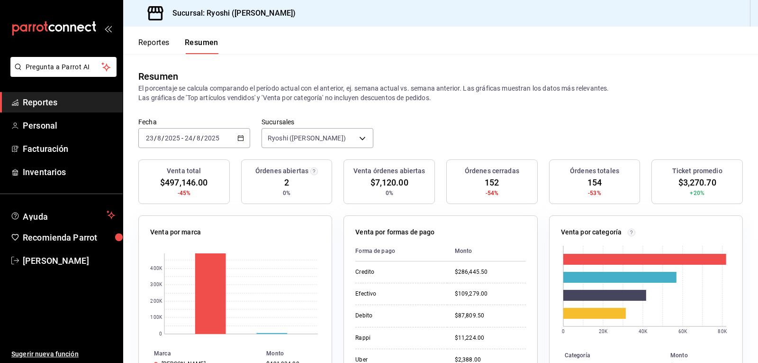
click at [148, 42] on button "Reportes" at bounding box center [153, 46] width 31 height 16
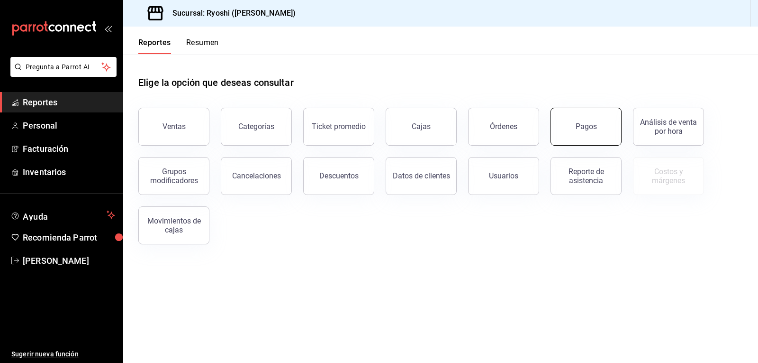
click at [594, 121] on button "Pagos" at bounding box center [586, 127] width 71 height 38
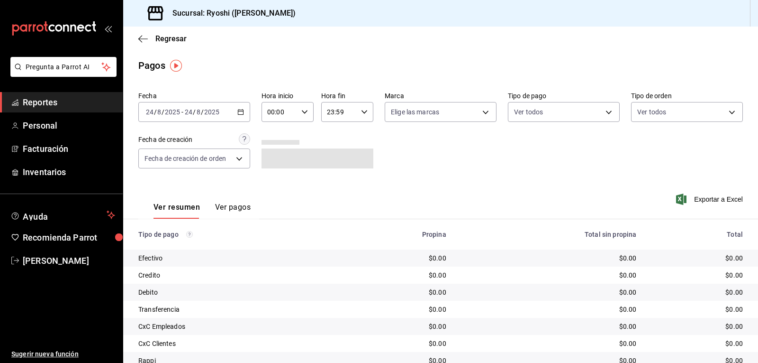
click at [240, 110] on icon "button" at bounding box center [240, 112] width 7 height 7
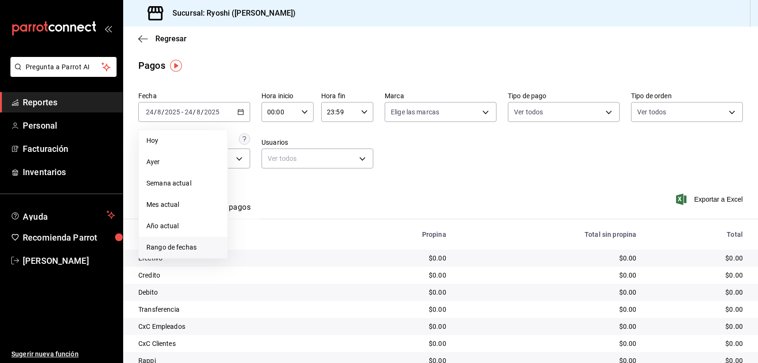
click at [180, 244] on span "Rango de fechas" at bounding box center [182, 247] width 73 height 10
click at [327, 239] on button "23" at bounding box center [331, 237] width 17 height 17
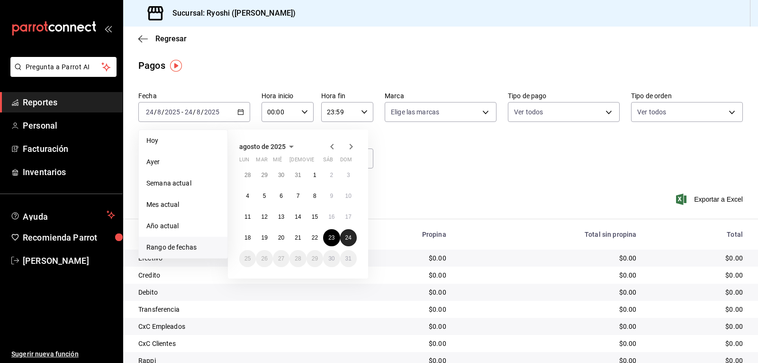
click at [345, 238] on abbr "24" at bounding box center [348, 237] width 6 height 7
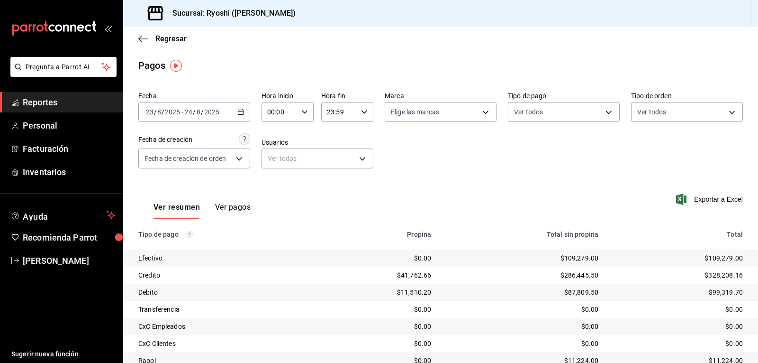
click at [303, 110] on icon "button" at bounding box center [304, 112] width 7 height 7
click at [418, 144] on div at bounding box center [379, 181] width 758 height 363
click at [303, 112] on icon "button" at bounding box center [304, 112] width 7 height 7
click at [273, 183] on span "02" at bounding box center [273, 182] width 11 height 8
type input "02:00"
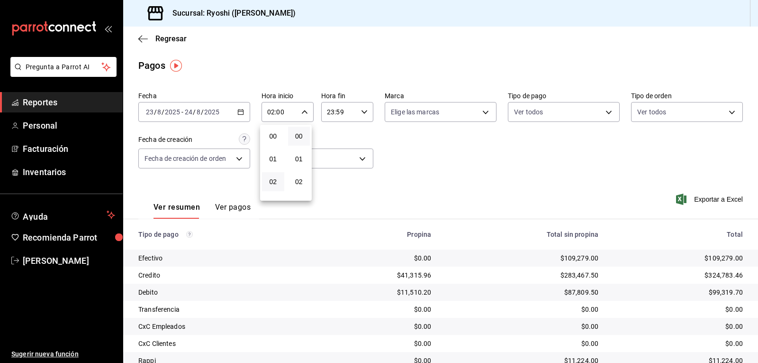
click at [404, 155] on div at bounding box center [379, 181] width 758 height 363
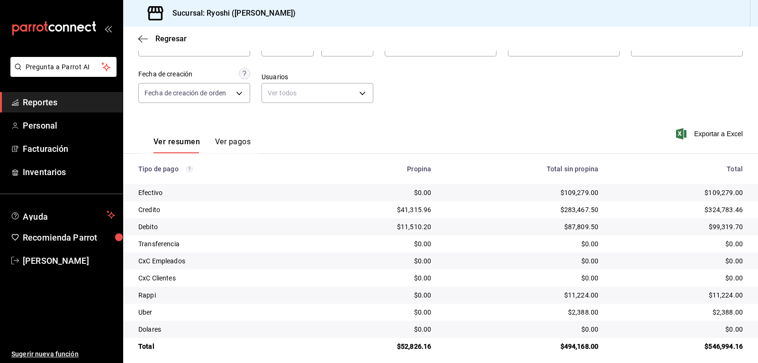
scroll to position [73, 0]
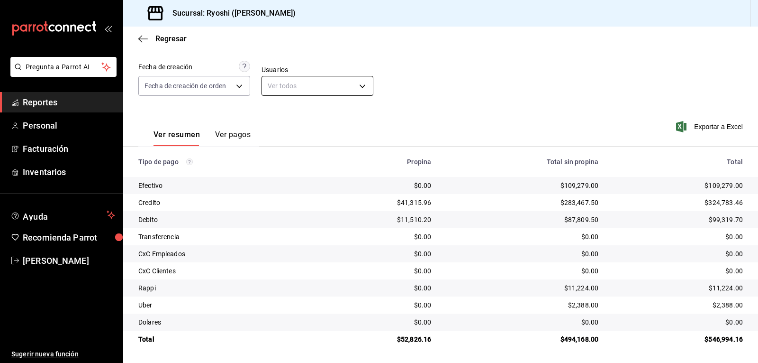
click at [358, 84] on body "Pregunta a Parrot AI Reportes Personal Facturación Inventarios Ayuda Recomienda…" at bounding box center [379, 181] width 758 height 363
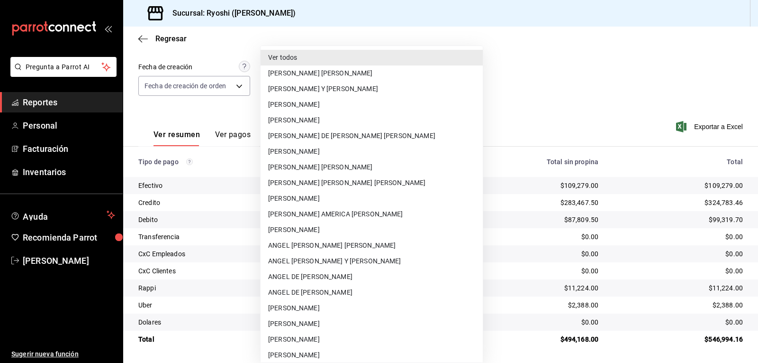
drag, startPoint x: 756, startPoint y: 105, endPoint x: 758, endPoint y: 34, distance: 71.6
click at [758, 34] on div at bounding box center [379, 181] width 758 height 363
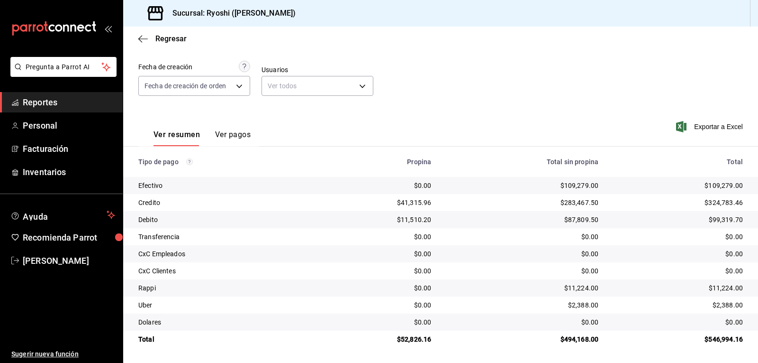
drag, startPoint x: 751, startPoint y: 82, endPoint x: 737, endPoint y: 102, distance: 25.0
click at [737, 102] on div "Fecha [DATE] [DATE] - [DATE] [DATE] Hora inicio 02:00 Hora inicio Hora fin 23:5…" at bounding box center [440, 181] width 635 height 332
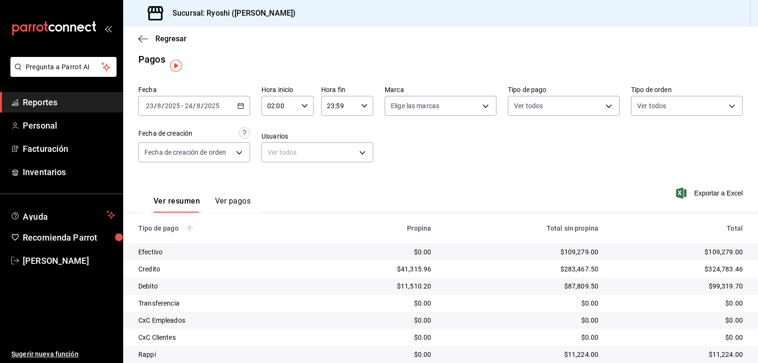
scroll to position [0, 0]
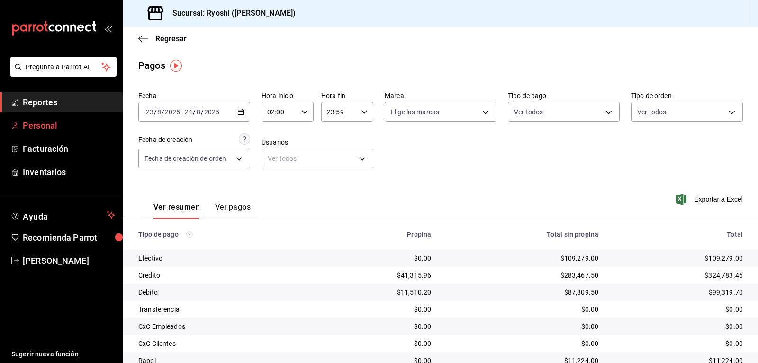
click at [43, 124] on span "Personal" at bounding box center [69, 125] width 92 height 13
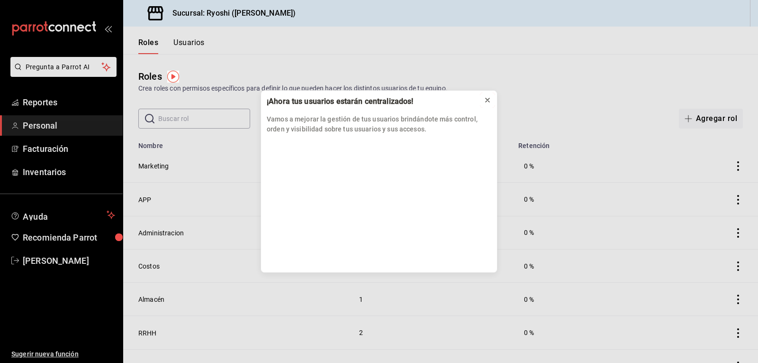
click at [490, 100] on icon at bounding box center [488, 100] width 8 height 8
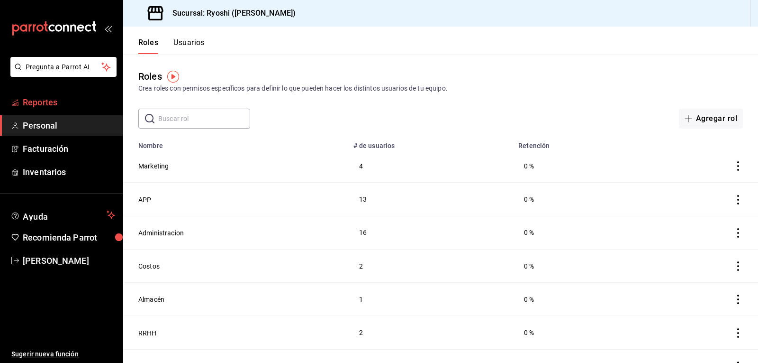
click at [43, 105] on span "Reportes" at bounding box center [69, 102] width 92 height 13
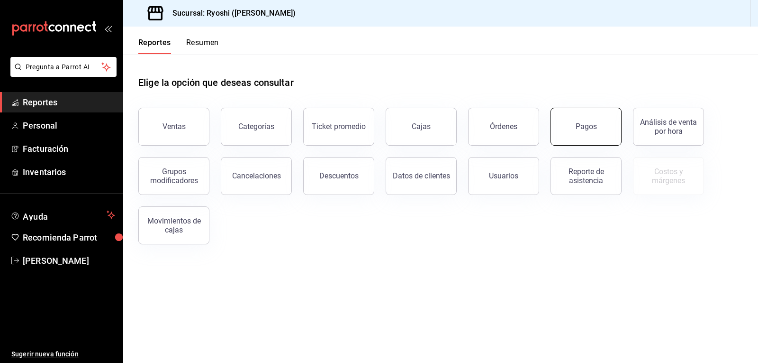
click at [568, 129] on button "Pagos" at bounding box center [586, 127] width 71 height 38
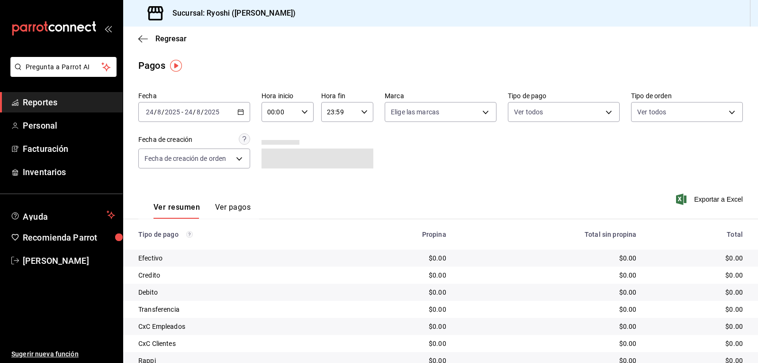
click at [218, 108] on input "2025" at bounding box center [212, 112] width 16 height 8
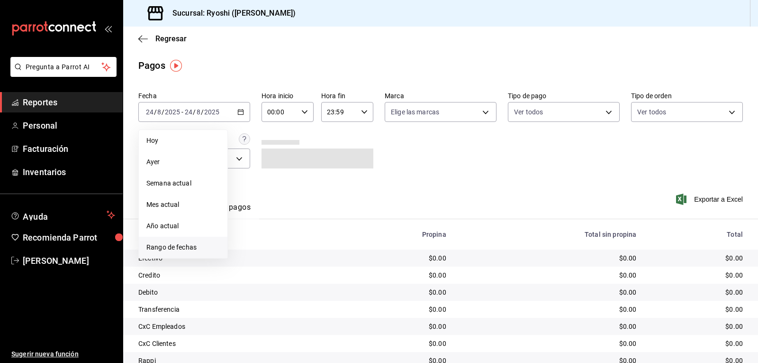
click at [182, 245] on span "Rango de fechas" at bounding box center [182, 247] width 73 height 10
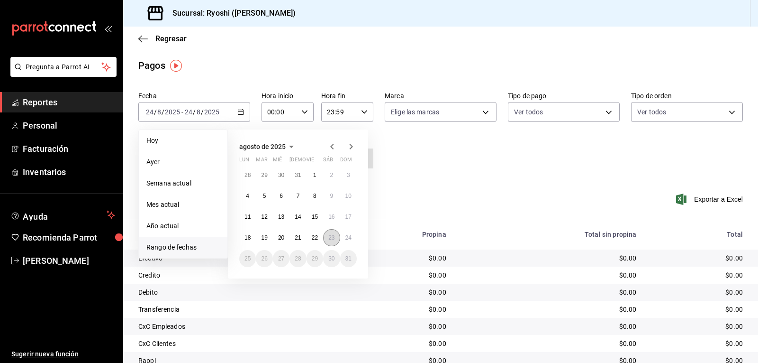
click at [328, 237] on button "23" at bounding box center [331, 237] width 17 height 17
click at [351, 236] on abbr "24" at bounding box center [348, 237] width 6 height 7
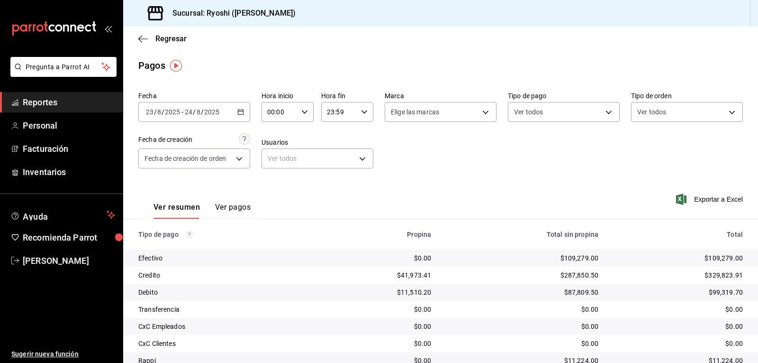
click at [302, 114] on icon "button" at bounding box center [304, 112] width 7 height 7
click at [271, 182] on span "02" at bounding box center [273, 182] width 11 height 8
type input "02:00"
click at [597, 117] on div at bounding box center [379, 181] width 758 height 363
click at [607, 109] on body "Pregunta a Parrot AI Reportes Personal Facturación Inventarios Ayuda Recomienda…" at bounding box center [379, 181] width 758 height 363
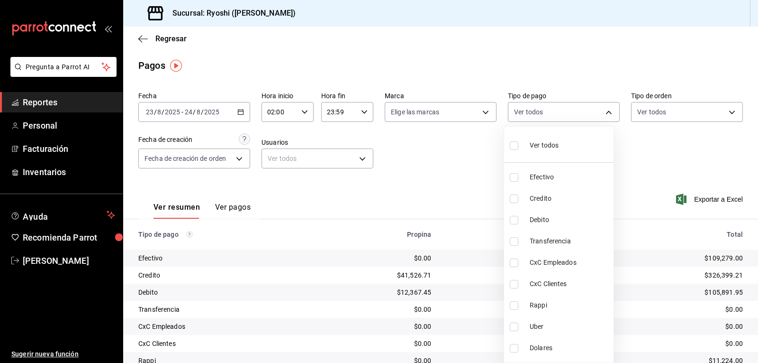
click at [537, 199] on span "Credito" at bounding box center [570, 198] width 80 height 10
type input "9b0685d2-7f5d-4ede-a6b4-58a2ffcbf3cd"
checkbox input "true"
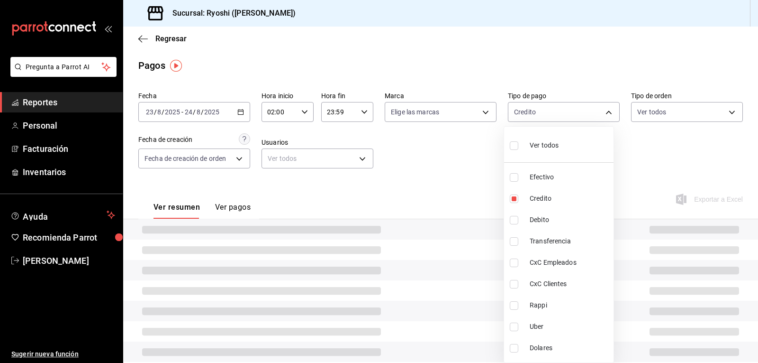
click at [537, 215] on span "Debito" at bounding box center [570, 220] width 80 height 10
type input "9b0685d2-7f5d-4ede-a6b4-58a2ffcbf3cd,4fc1f123-1106-4d46-a6dc-4994d0550367"
checkbox input "true"
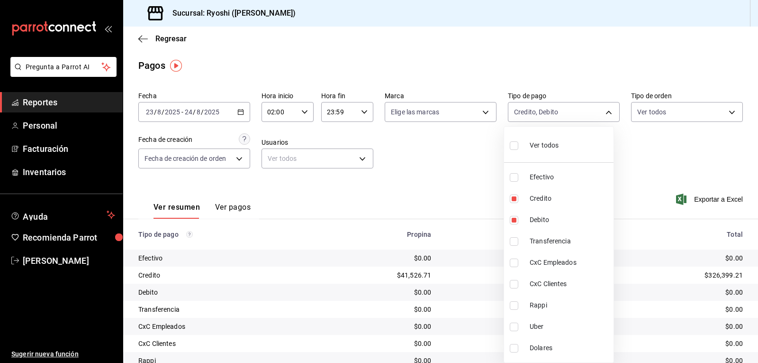
click at [633, 185] on div at bounding box center [379, 181] width 758 height 363
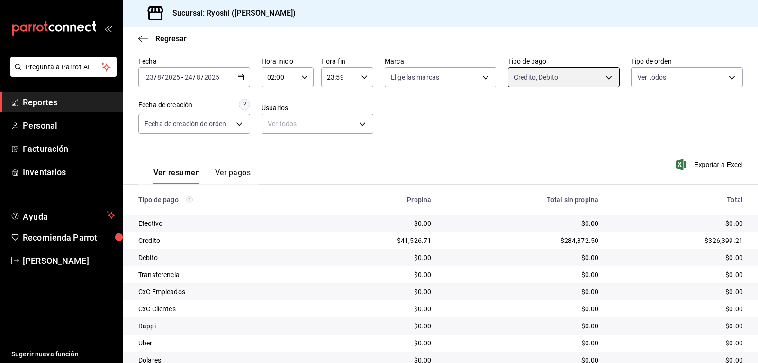
scroll to position [73, 0]
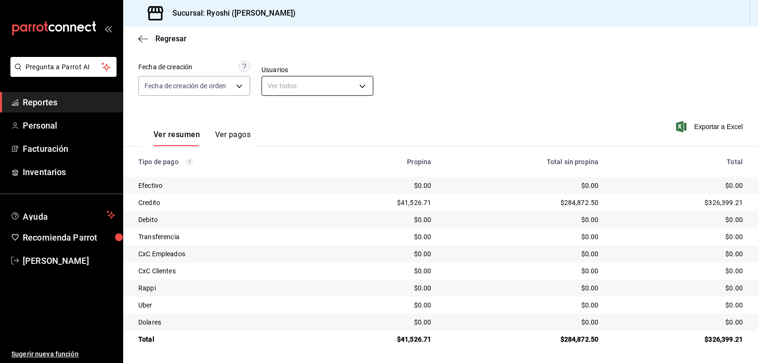
click at [357, 79] on body "Pregunta a Parrot AI Reportes Personal Facturación Inventarios Ayuda Recomienda…" at bounding box center [379, 181] width 758 height 363
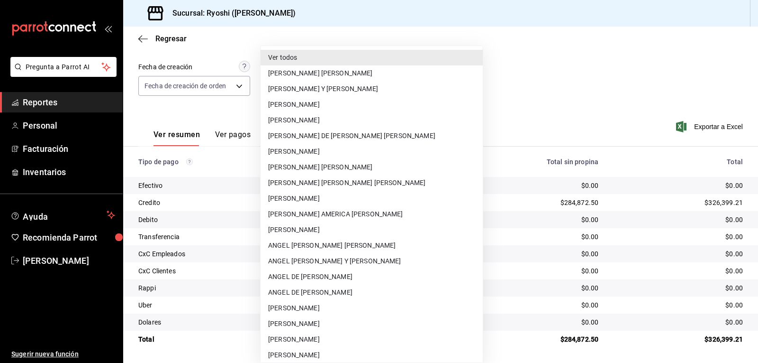
drag, startPoint x: 753, startPoint y: 102, endPoint x: 736, endPoint y: 72, distance: 34.4
click at [757, 62] on div at bounding box center [379, 181] width 758 height 363
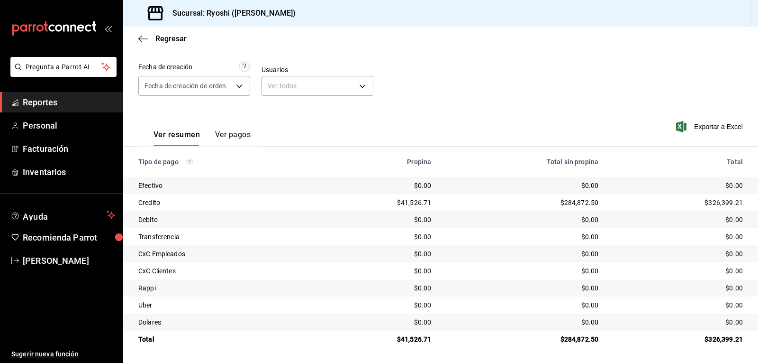
click at [735, 72] on div at bounding box center [379, 181] width 758 height 363
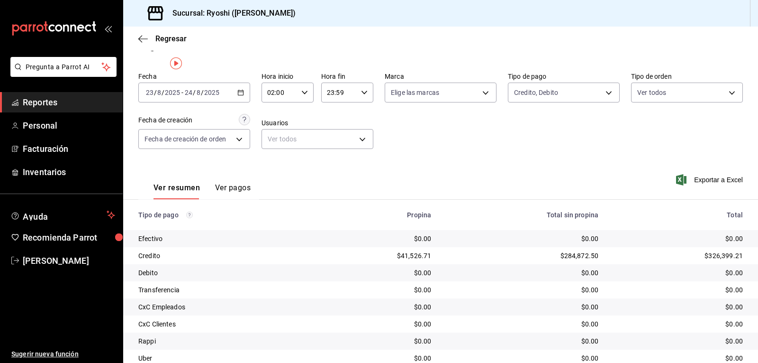
scroll to position [0, 0]
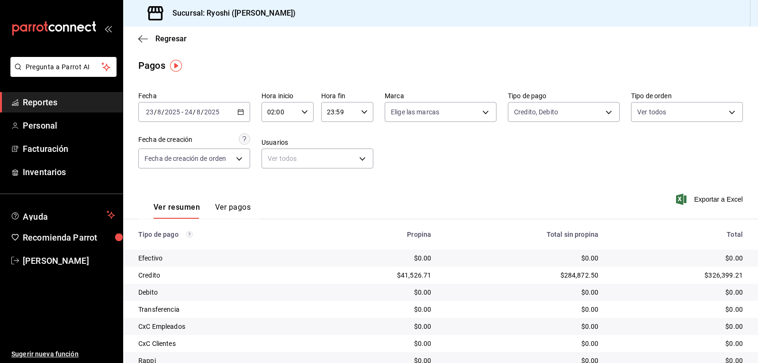
click at [308, 106] on div "02:00 Hora inicio" at bounding box center [288, 112] width 52 height 20
click at [278, 163] on button "03" at bounding box center [273, 158] width 22 height 19
type input "03:00"
click at [596, 173] on div at bounding box center [379, 181] width 758 height 363
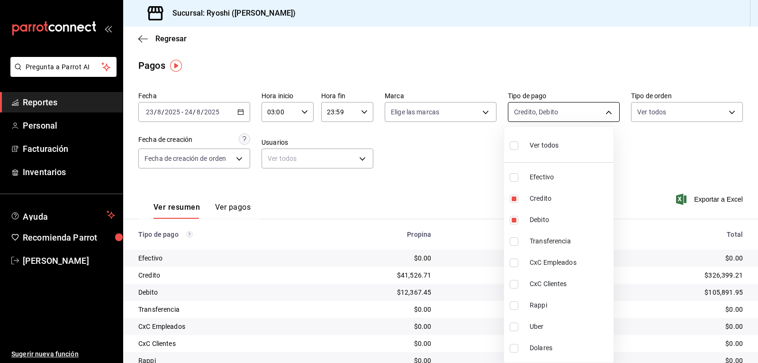
click at [602, 109] on body "Pregunta a Parrot AI Reportes Personal Facturación Inventarios Ayuda Recomienda…" at bounding box center [379, 181] width 758 height 363
click at [517, 144] on input "checkbox" at bounding box center [514, 145] width 9 height 9
checkbox input "true"
type input "789b4605-08e0-4dfe-9865-94468e2c17aa,9b0685d2-7f5d-4ede-a6b4-58a2ffcbf3cd,4fc1f…"
checkbox input "true"
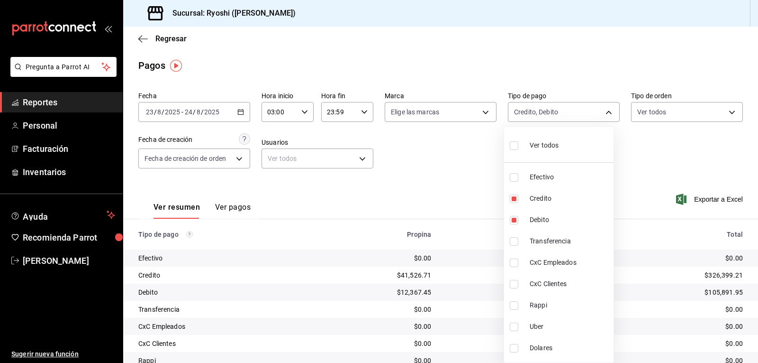
checkbox input "true"
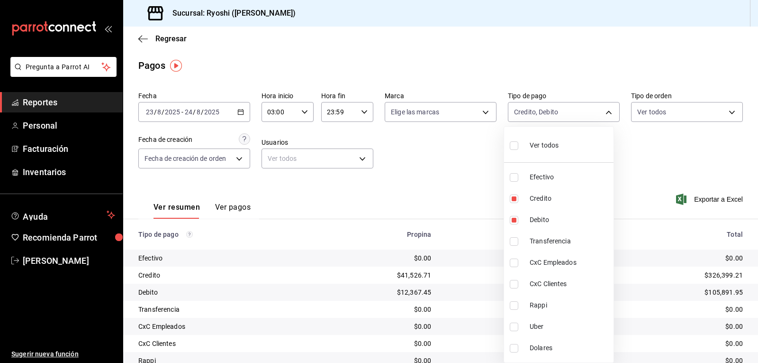
checkbox input "true"
click at [728, 141] on div at bounding box center [379, 181] width 758 height 363
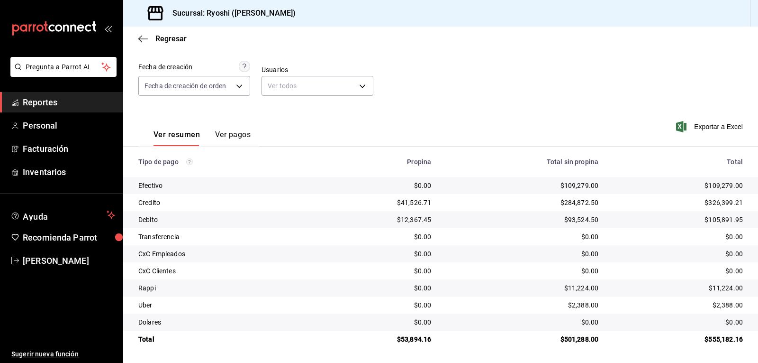
scroll to position [73, 0]
